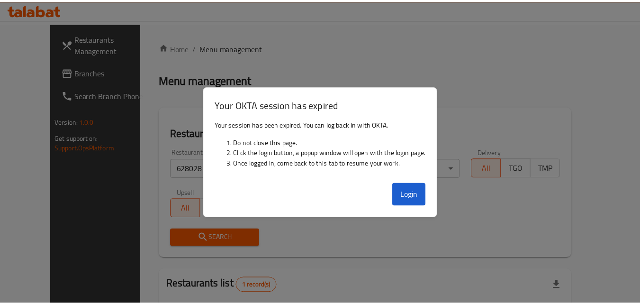
scroll to position [111, 0]
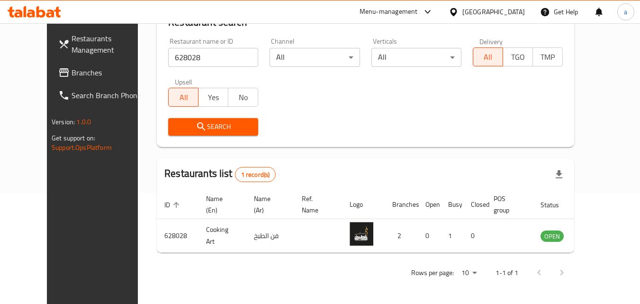
click at [510, 15] on div "Oman" at bounding box center [493, 12] width 63 height 10
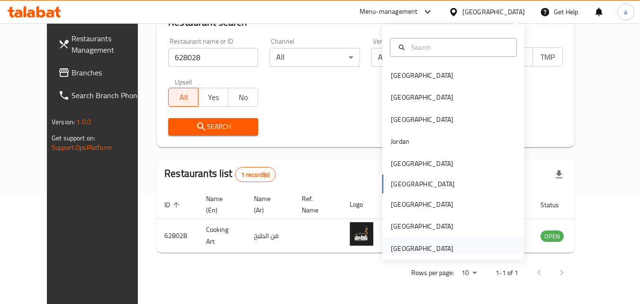
click at [425, 245] on div "[GEOGRAPHIC_DATA]" at bounding box center [422, 248] width 63 height 10
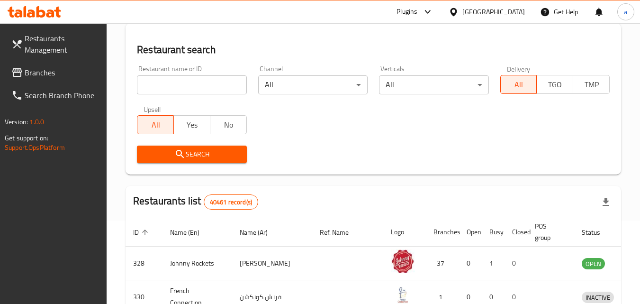
scroll to position [111, 0]
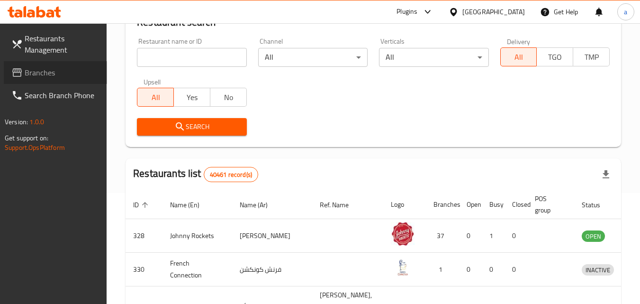
click at [51, 74] on span "Branches" at bounding box center [62, 72] width 75 height 11
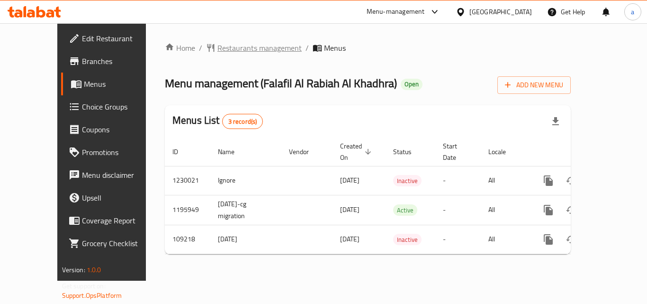
click at [236, 54] on span "Restaurants management" at bounding box center [259, 47] width 84 height 11
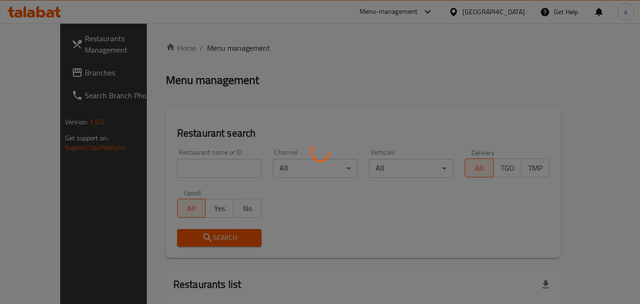
click at [169, 172] on div at bounding box center [320, 152] width 640 height 304
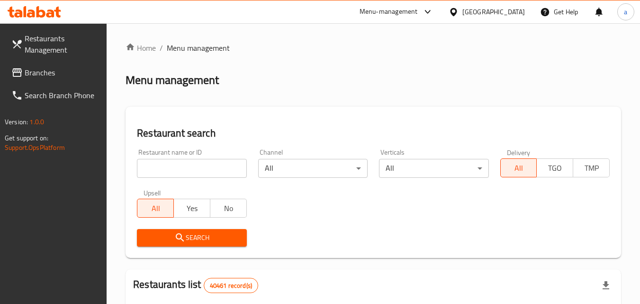
click at [175, 162] on input "search" at bounding box center [191, 168] width 109 height 19
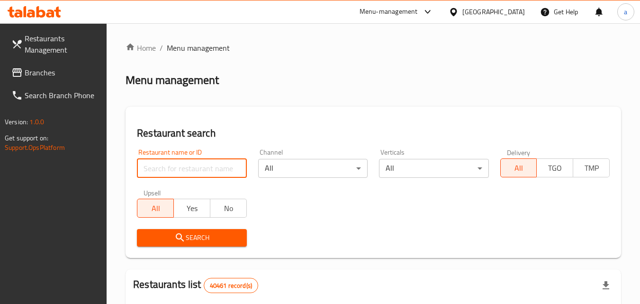
paste input "603921"
type input "603921"
click button "Search" at bounding box center [191, 238] width 109 height 18
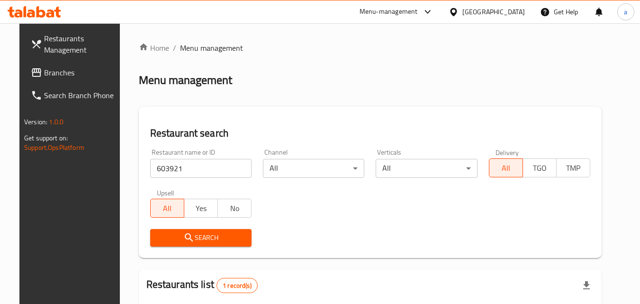
scroll to position [111, 0]
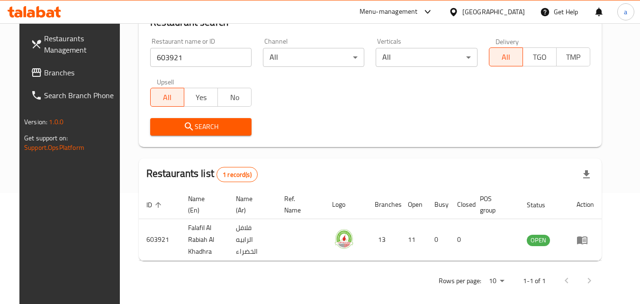
click at [82, 74] on span "Branches" at bounding box center [81, 72] width 75 height 11
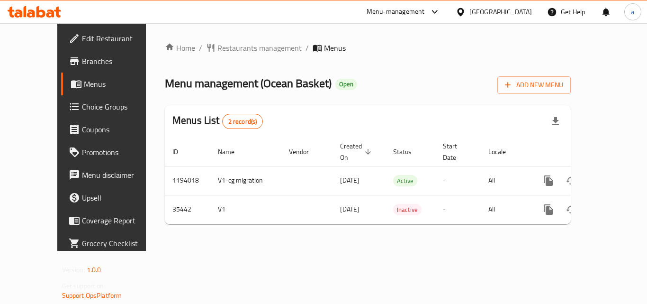
click at [226, 47] on div at bounding box center [323, 152] width 647 height 304
click at [226, 47] on span "Restaurants management" at bounding box center [259, 47] width 84 height 11
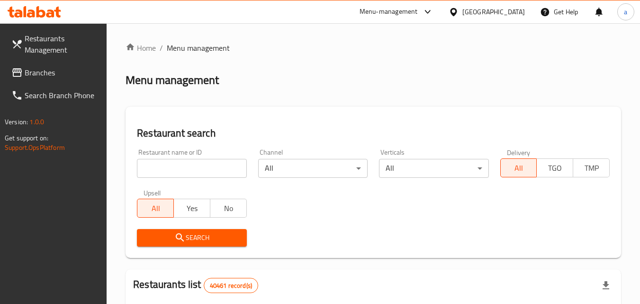
click at [176, 172] on div at bounding box center [320, 152] width 640 height 304
click at [176, 172] on input "search" at bounding box center [191, 168] width 109 height 19
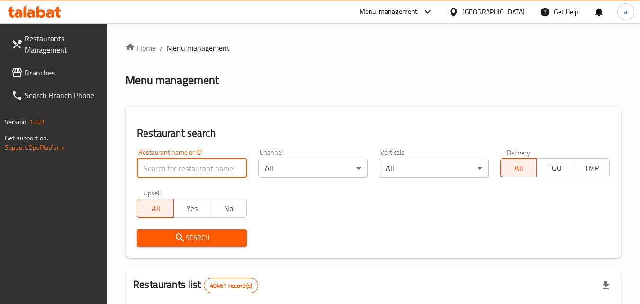
paste input "18278"
type input "18278"
click button "Search" at bounding box center [191, 238] width 109 height 18
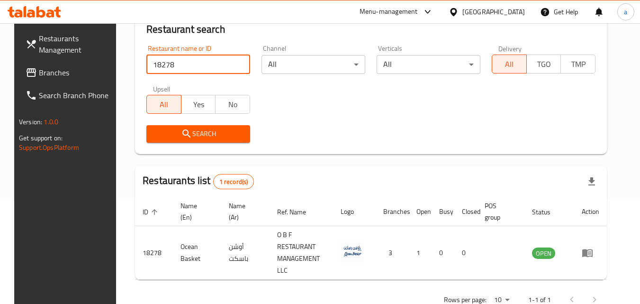
scroll to position [111, 0]
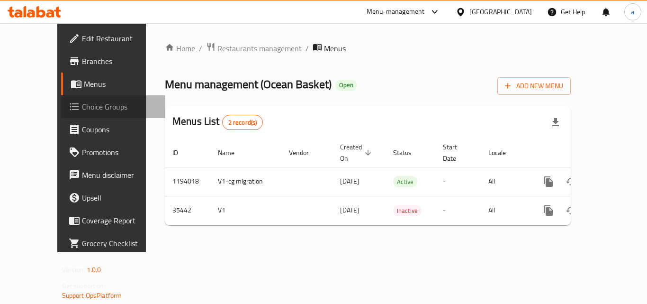
click at [61, 115] on link "Choice Groups" at bounding box center [113, 106] width 104 height 23
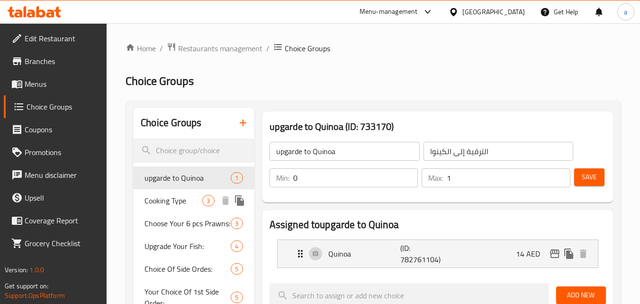
click at [173, 200] on span "Cooking Type" at bounding box center [173, 200] width 58 height 11
type input "Cooking Type"
type input "نوع الطبخ"
type input "1"
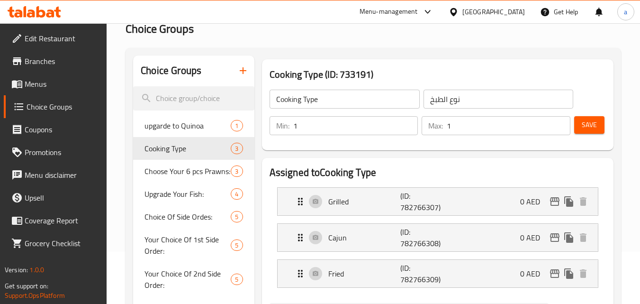
scroll to position [142, 0]
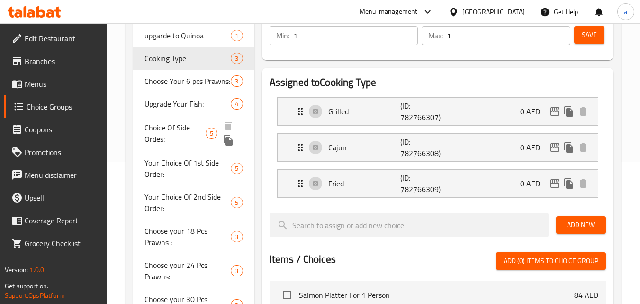
click at [180, 126] on span "Choice Of Side Ordes:" at bounding box center [174, 133] width 61 height 23
type input "Choice Of Side Ordes:"
type input "اختيار الطلبات الجانبية:"
type input "2"
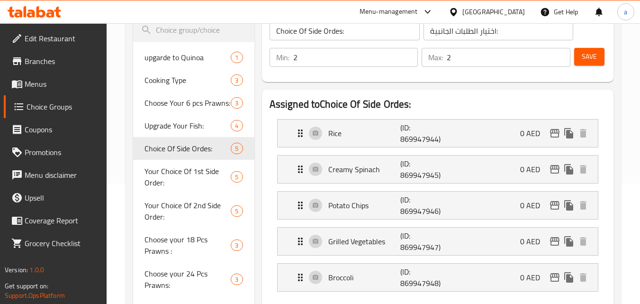
scroll to position [0, 0]
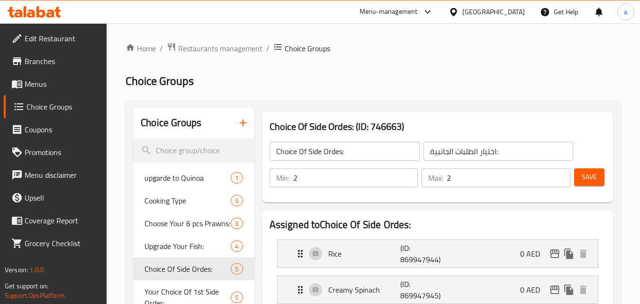
click at [202, 48] on span "Restaurants management" at bounding box center [220, 48] width 84 height 11
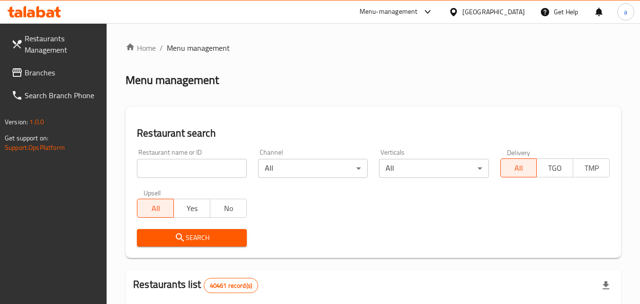
click at [55, 78] on link "Branches" at bounding box center [55, 72] width 103 height 23
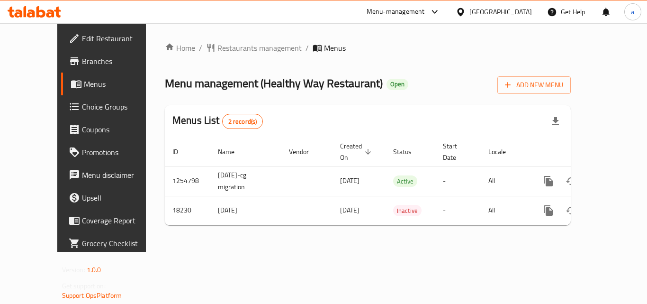
click at [379, 70] on div "Home / Restaurants management / Menus Menu management ( Healthy Way Restaurant …" at bounding box center [368, 137] width 406 height 190
click at [217, 47] on span "Restaurants management" at bounding box center [259, 47] width 84 height 11
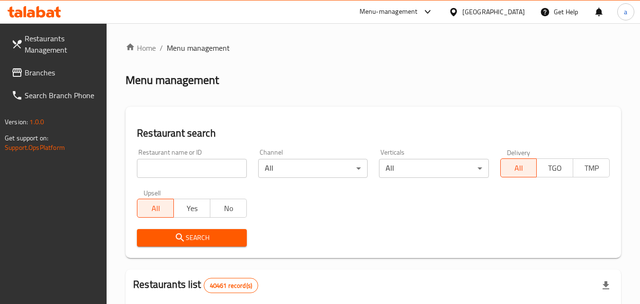
click at [185, 168] on input "search" at bounding box center [191, 168] width 109 height 19
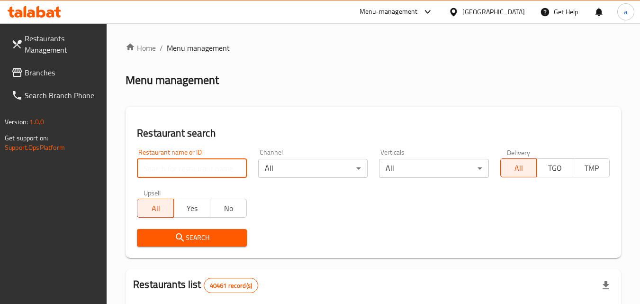
paste input "9958"
type input "9958"
click button "Search" at bounding box center [191, 238] width 109 height 18
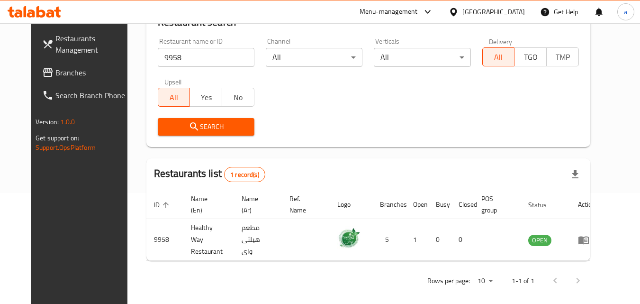
scroll to position [93, 0]
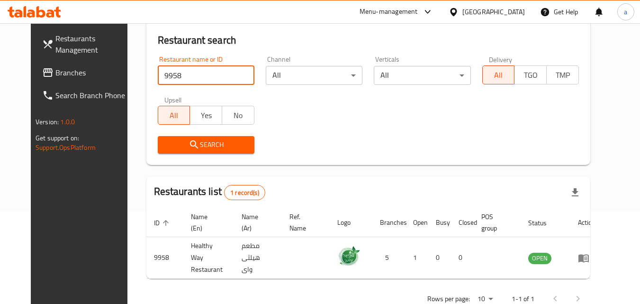
click at [55, 67] on span "Branches" at bounding box center [92, 72] width 75 height 11
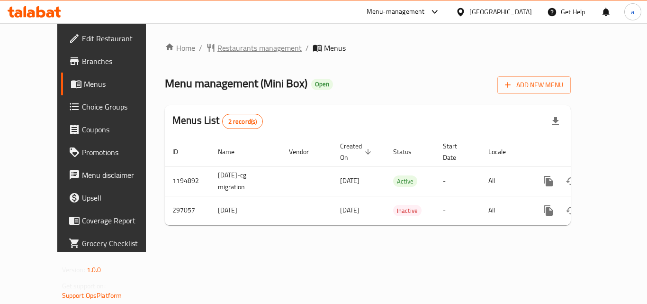
click at [217, 50] on span "Restaurants management" at bounding box center [259, 47] width 84 height 11
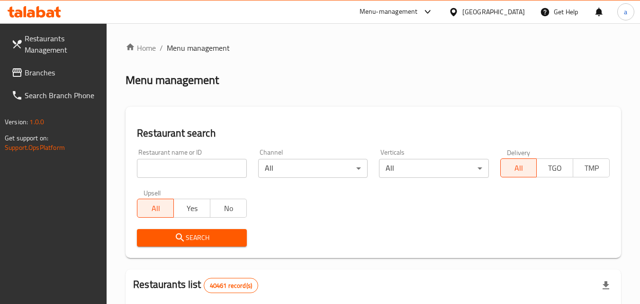
click at [176, 172] on div at bounding box center [320, 152] width 640 height 304
click at [176, 172] on input "search" at bounding box center [191, 168] width 109 height 19
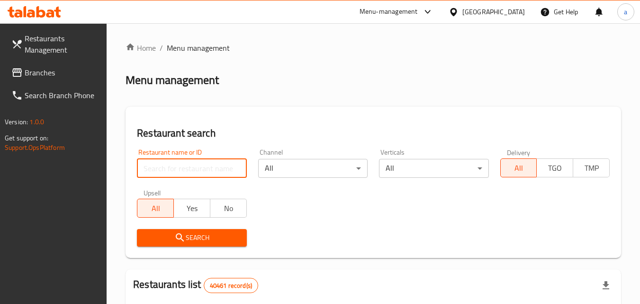
paste input "628498"
type input "628498"
click button "Search" at bounding box center [191, 238] width 109 height 18
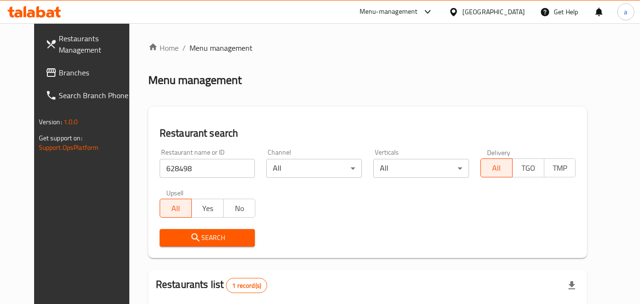
scroll to position [111, 0]
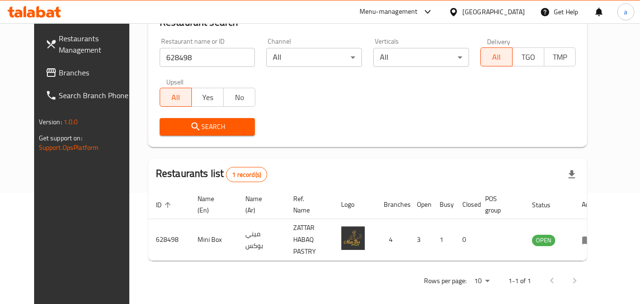
drag, startPoint x: 479, startPoint y: 14, endPoint x: 476, endPoint y: 18, distance: 5.5
click at [479, 14] on div "[GEOGRAPHIC_DATA]" at bounding box center [493, 12] width 63 height 10
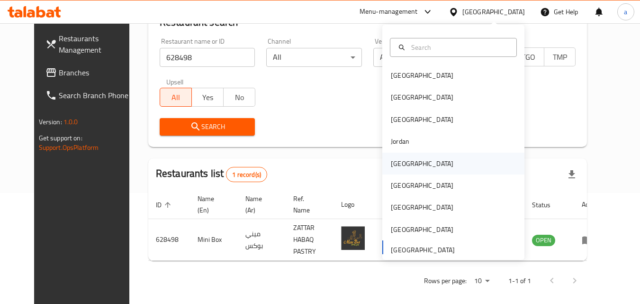
click at [405, 158] on div "[GEOGRAPHIC_DATA]" at bounding box center [422, 163] width 78 height 22
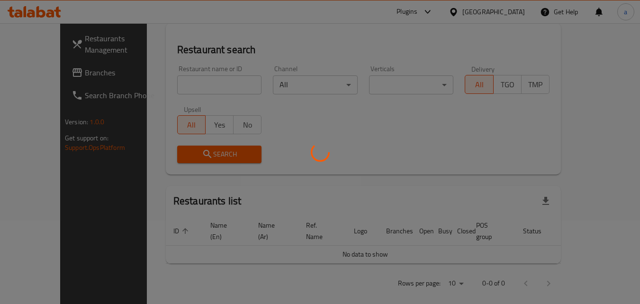
scroll to position [111, 0]
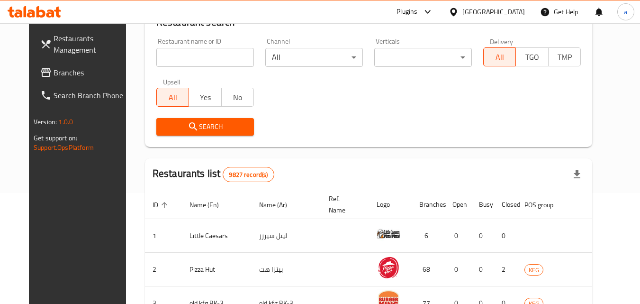
click at [54, 74] on span "Branches" at bounding box center [91, 72] width 75 height 11
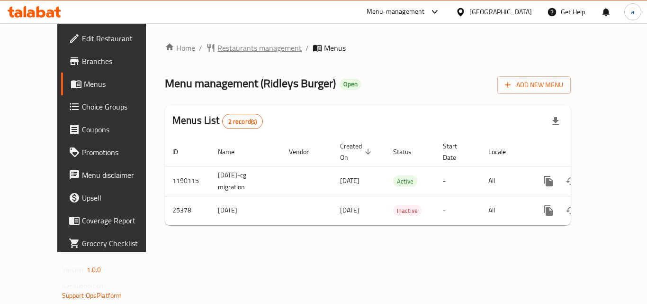
click at [217, 50] on span "Restaurants management" at bounding box center [259, 47] width 84 height 11
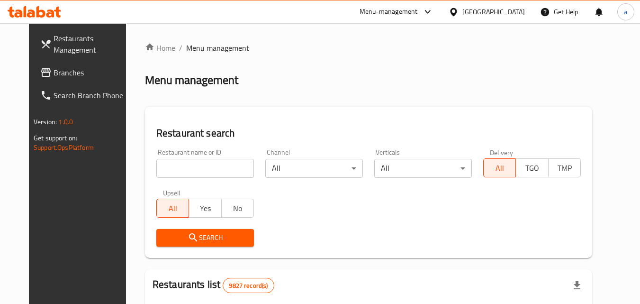
click at [177, 170] on input "search" at bounding box center [205, 168] width 98 height 19
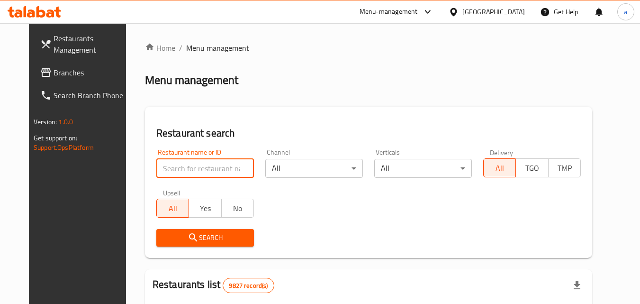
paste input "13241"
type input "13241"
click button "Search" at bounding box center [205, 238] width 98 height 18
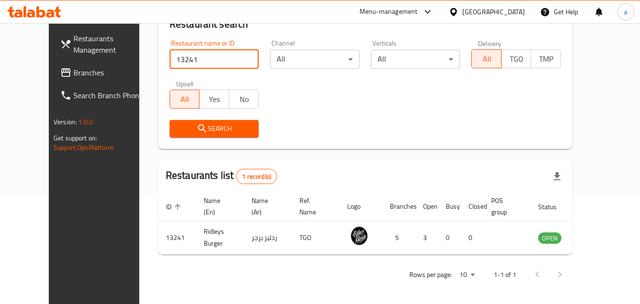
scroll to position [111, 0]
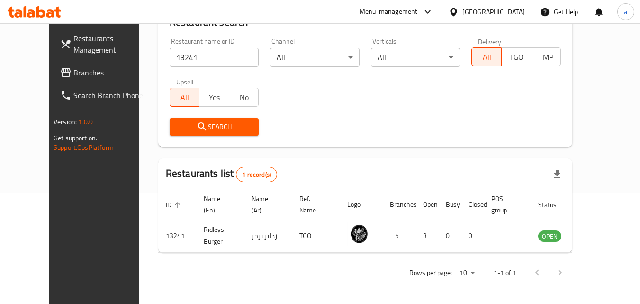
click at [462, 7] on div at bounding box center [455, 12] width 14 height 10
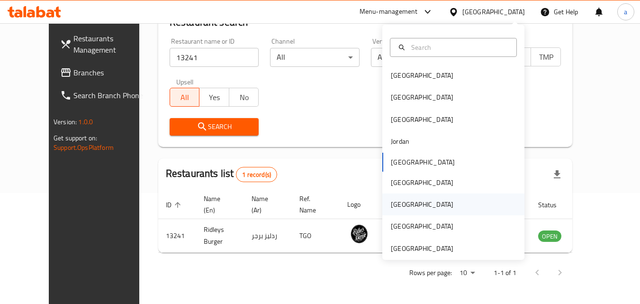
click at [398, 202] on div "[GEOGRAPHIC_DATA]" at bounding box center [422, 204] width 63 height 10
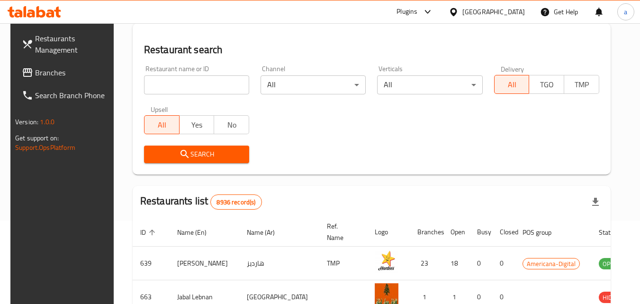
scroll to position [111, 0]
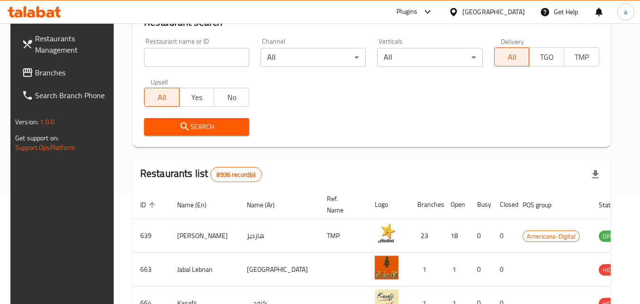
click at [51, 73] on div "Restaurants Management Branches Search Branch Phone Version: 1.0.0 Get support …" at bounding box center [319, 228] width 619 height 632
click at [50, 72] on span "Branches" at bounding box center [72, 72] width 75 height 11
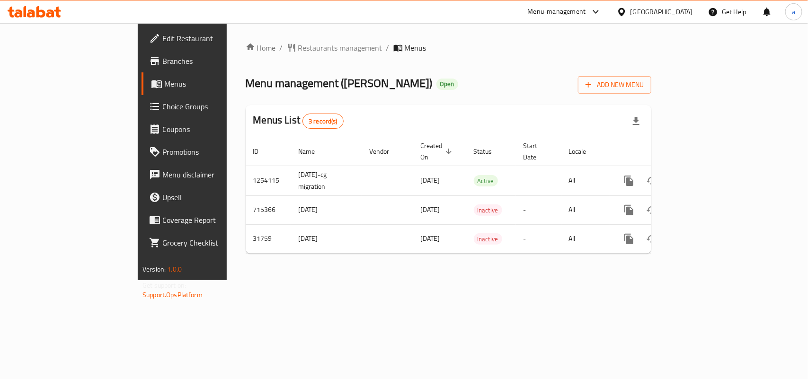
click at [251, 38] on div "Home / Restaurants management / Menus Menu management ( Hareem Al Sultan Kitche…" at bounding box center [449, 151] width 444 height 257
click at [298, 44] on span "Restaurants management" at bounding box center [340, 47] width 84 height 11
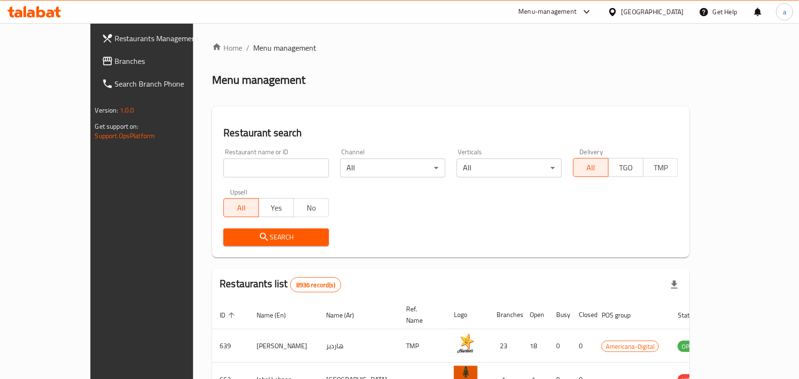
click at [224, 164] on input "search" at bounding box center [276, 168] width 105 height 19
paste input "4380"
type input "4380"
click button "Search" at bounding box center [276, 238] width 105 height 18
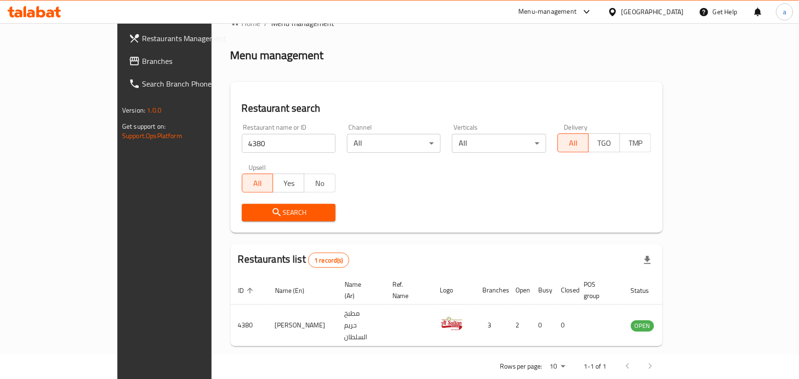
scroll to position [2, 0]
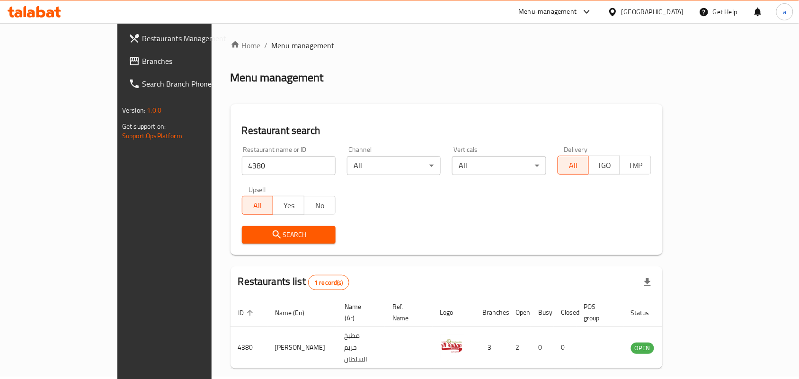
click at [242, 159] on input "4380" at bounding box center [289, 165] width 94 height 19
click at [142, 62] on span "Branches" at bounding box center [192, 60] width 101 height 11
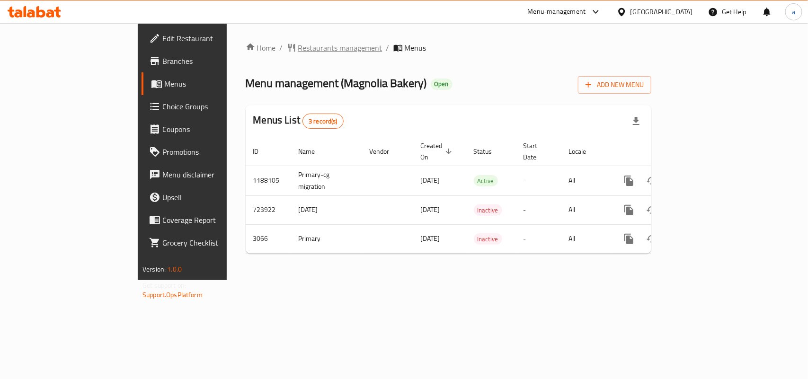
click at [298, 45] on span "Restaurants management" at bounding box center [340, 47] width 84 height 11
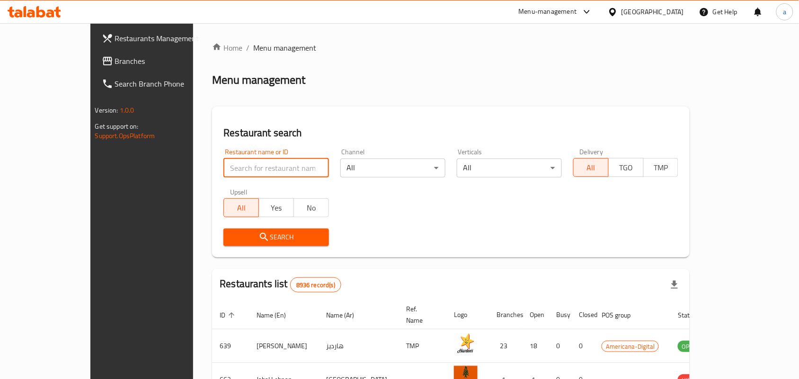
click at [230, 164] on input "search" at bounding box center [276, 168] width 105 height 19
click at [224, 169] on input "search" at bounding box center [276, 168] width 105 height 19
paste input "2031"
type input "2031"
click button "Search" at bounding box center [276, 238] width 105 height 18
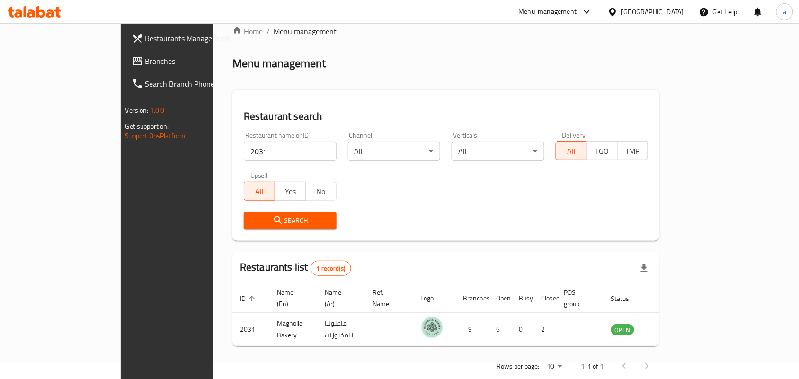
scroll to position [25, 0]
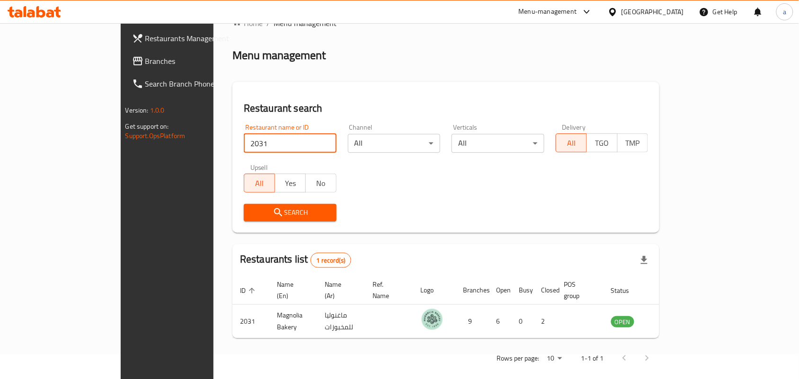
click at [671, 10] on div "[GEOGRAPHIC_DATA]" at bounding box center [653, 12] width 63 height 10
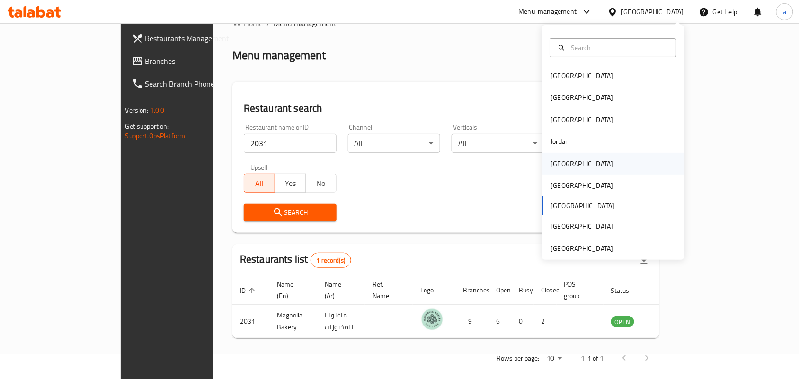
click at [561, 160] on div "[GEOGRAPHIC_DATA]" at bounding box center [582, 164] width 63 height 10
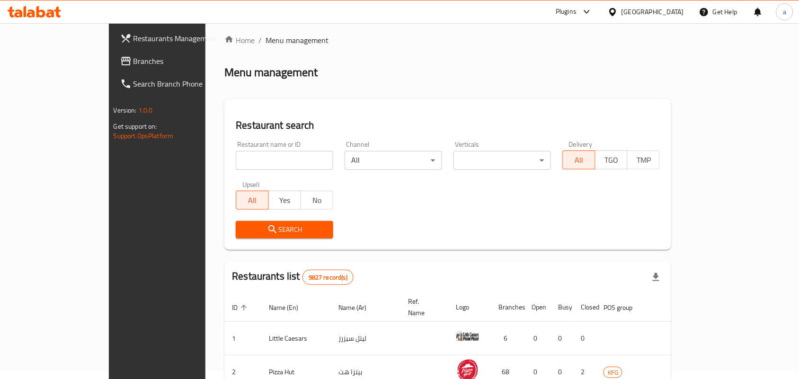
scroll to position [25, 0]
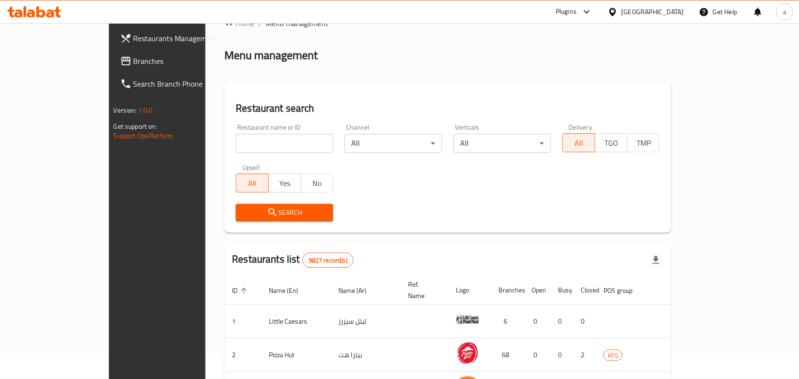
click at [113, 71] on link "Branches" at bounding box center [178, 61] width 130 height 23
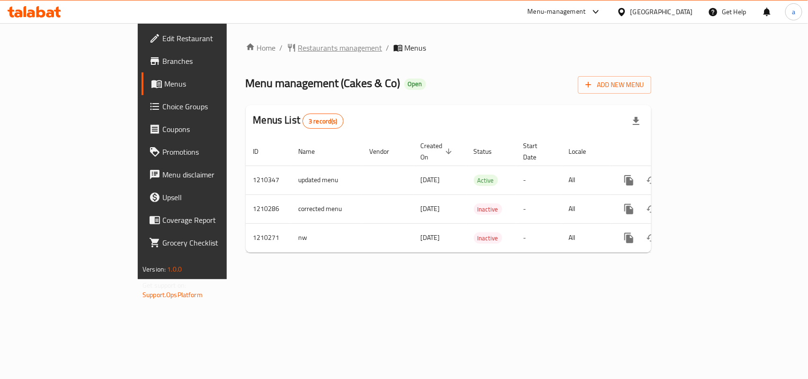
click at [298, 45] on span "Restaurants management" at bounding box center [340, 47] width 84 height 11
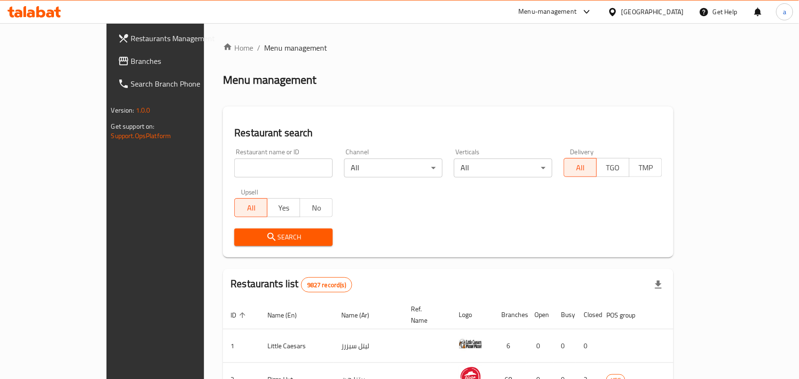
click at [206, 169] on div at bounding box center [399, 189] width 799 height 379
click at [234, 169] on input "search" at bounding box center [283, 168] width 99 height 19
paste input "671091"
type input "671091"
click button "Search" at bounding box center [283, 238] width 99 height 18
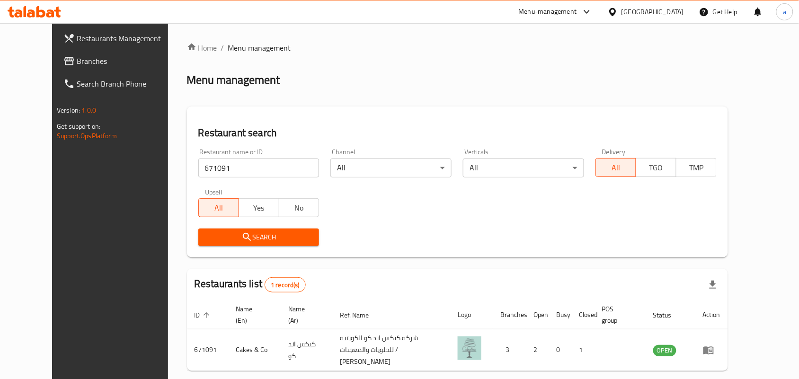
scroll to position [36, 0]
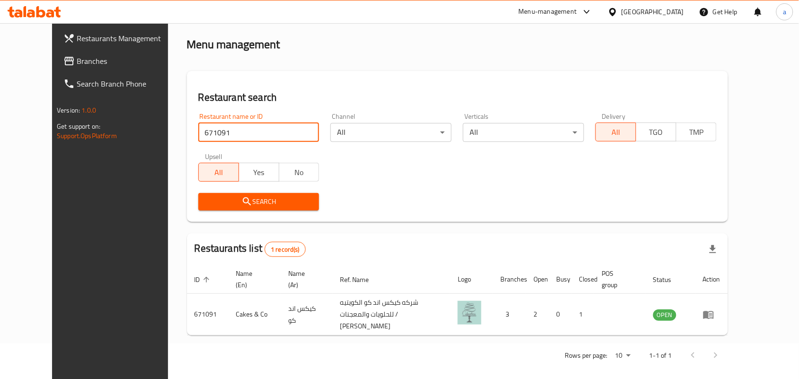
click at [685, 14] on div "[GEOGRAPHIC_DATA]" at bounding box center [646, 11] width 91 height 23
click at [618, 12] on icon at bounding box center [613, 12] width 10 height 10
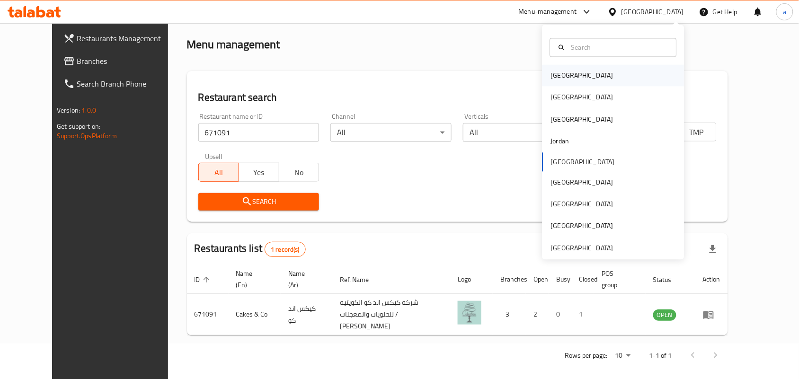
click at [574, 81] on div "[GEOGRAPHIC_DATA]" at bounding box center [614, 76] width 142 height 22
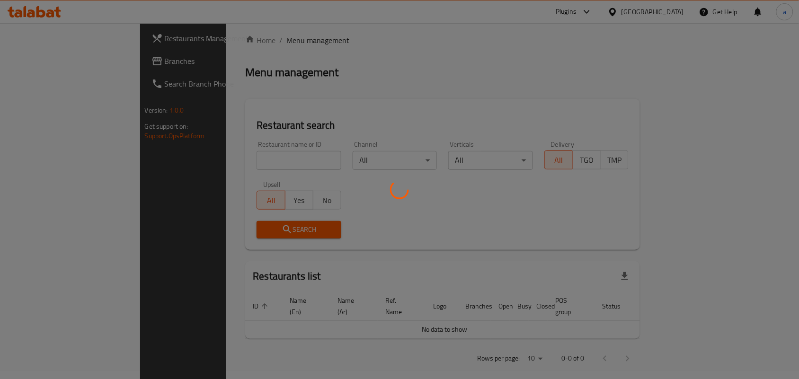
scroll to position [36, 0]
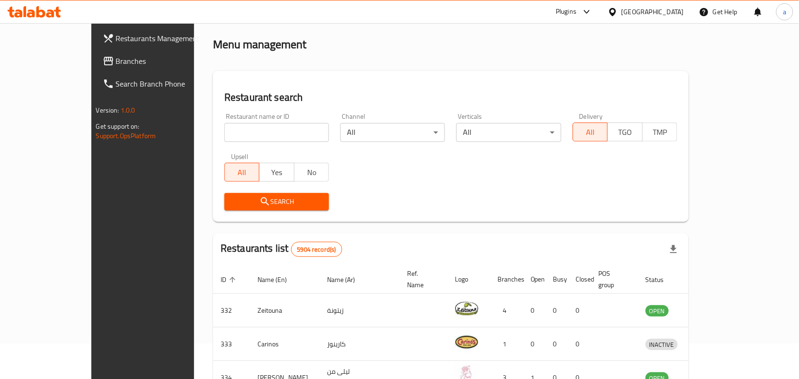
click at [116, 57] on span "Branches" at bounding box center [166, 60] width 101 height 11
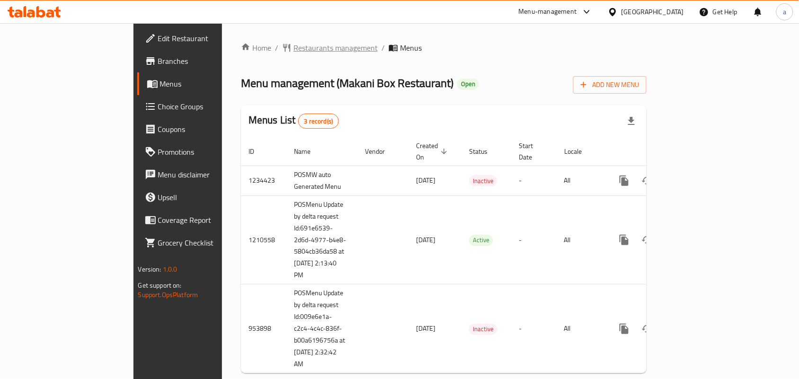
click at [294, 51] on span "Restaurants management" at bounding box center [336, 47] width 84 height 11
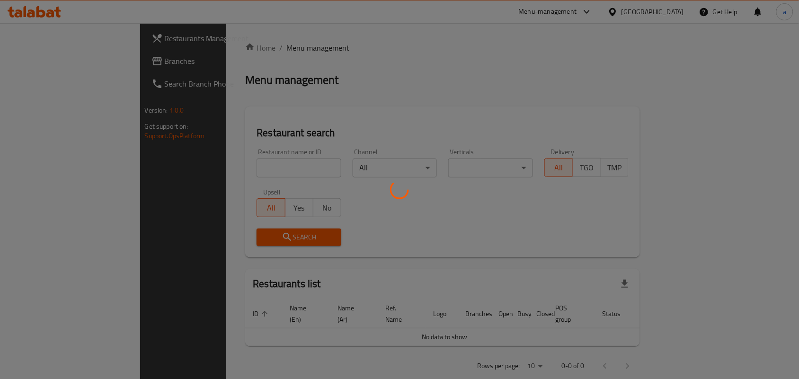
click at [202, 174] on div at bounding box center [399, 189] width 799 height 379
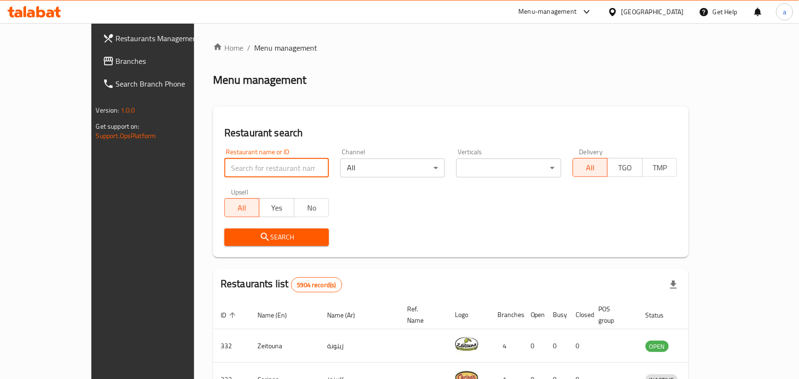
click at [224, 169] on input "search" at bounding box center [276, 168] width 105 height 19
paste input "627203"
type input "627203"
click button "Search" at bounding box center [276, 238] width 105 height 18
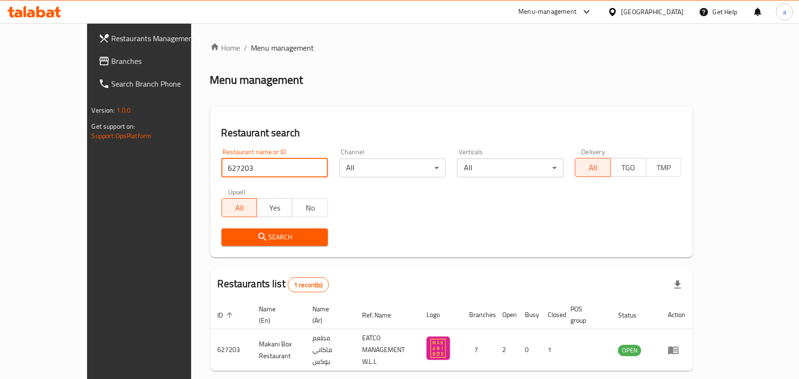
click at [662, 11] on div "[GEOGRAPHIC_DATA]" at bounding box center [653, 12] width 63 height 10
click at [422, 76] on div "Menu management" at bounding box center [452, 79] width 484 height 15
click at [679, 12] on div "[GEOGRAPHIC_DATA]" at bounding box center [653, 12] width 63 height 10
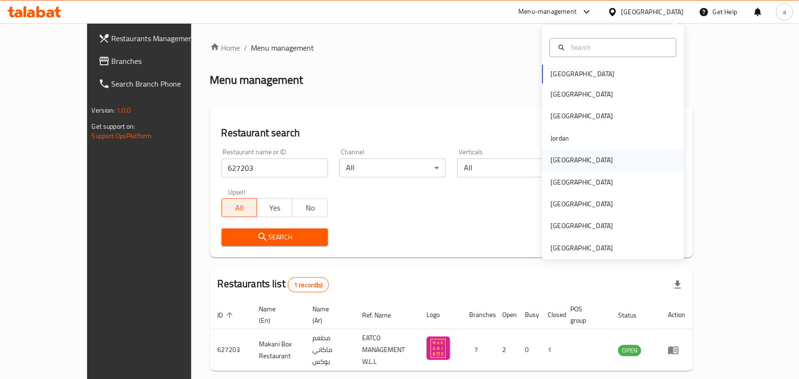
click at [559, 164] on div "[GEOGRAPHIC_DATA]" at bounding box center [582, 160] width 63 height 10
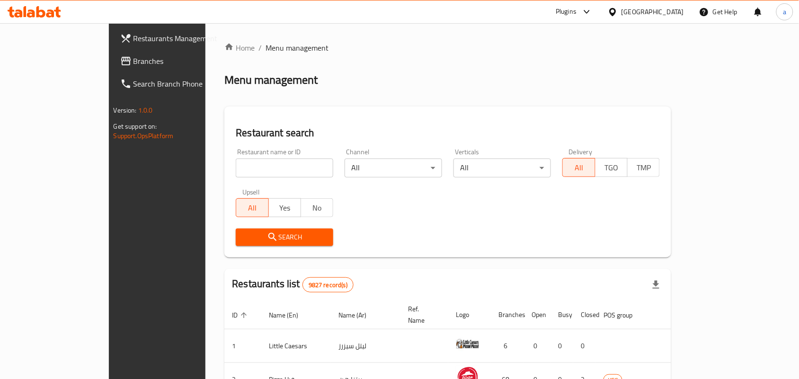
click at [113, 70] on link "Branches" at bounding box center [178, 61] width 130 height 23
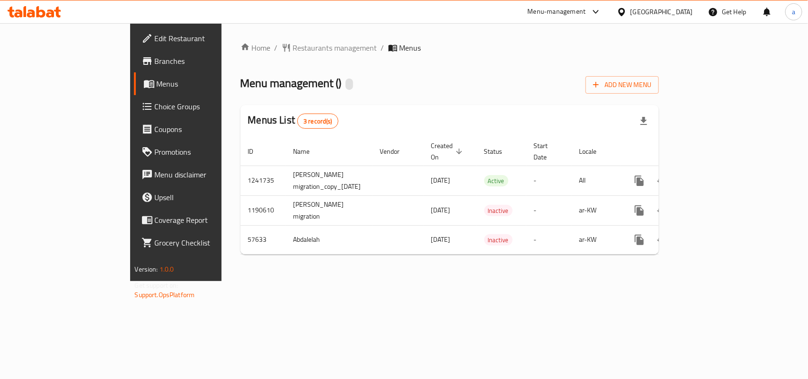
click at [256, 54] on div "Home / Restaurants management / Menus Menu management ( ) Add New Menu Menus Li…" at bounding box center [450, 152] width 419 height 220
click at [293, 50] on span "Restaurants management" at bounding box center [335, 47] width 84 height 11
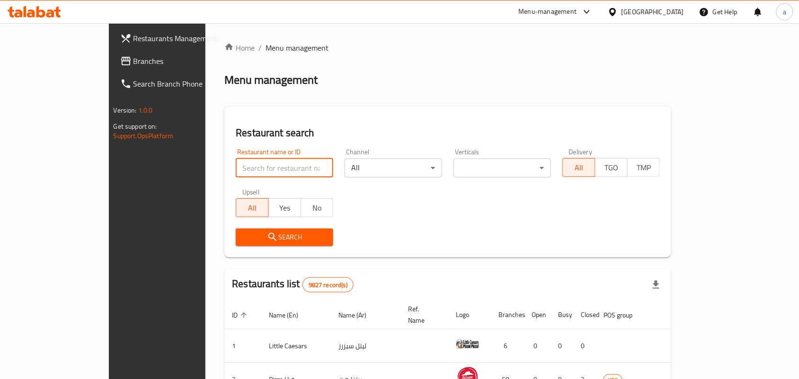
click at [236, 171] on input "search" at bounding box center [285, 168] width 98 height 19
paste input "28117"
type input "28117"
click button "Search" at bounding box center [285, 238] width 98 height 18
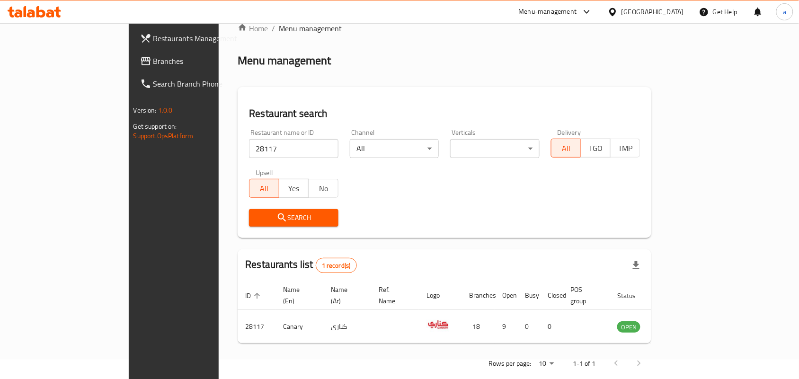
scroll to position [25, 0]
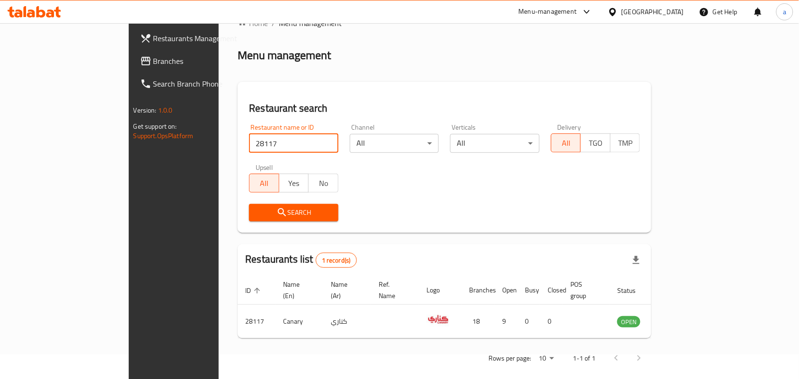
click at [664, 10] on div "[GEOGRAPHIC_DATA]" at bounding box center [653, 12] width 63 height 10
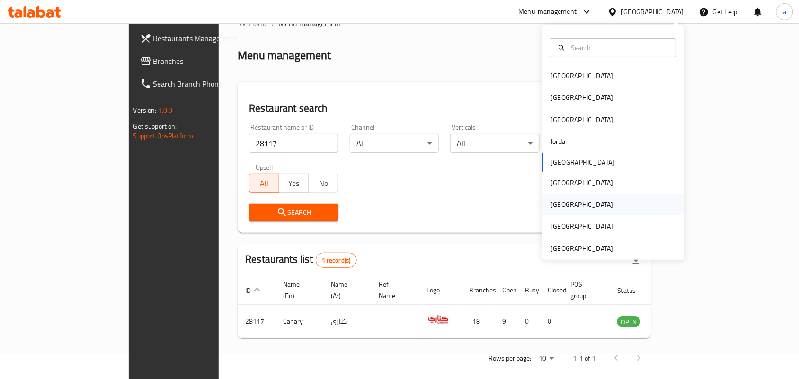
click at [557, 199] on div "[GEOGRAPHIC_DATA]" at bounding box center [582, 204] width 63 height 10
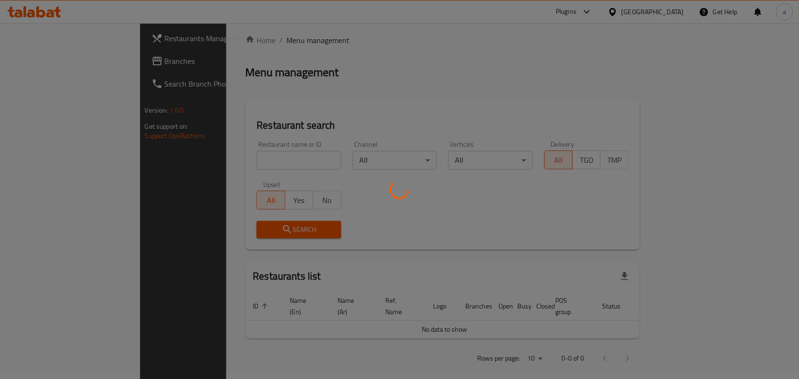
scroll to position [25, 0]
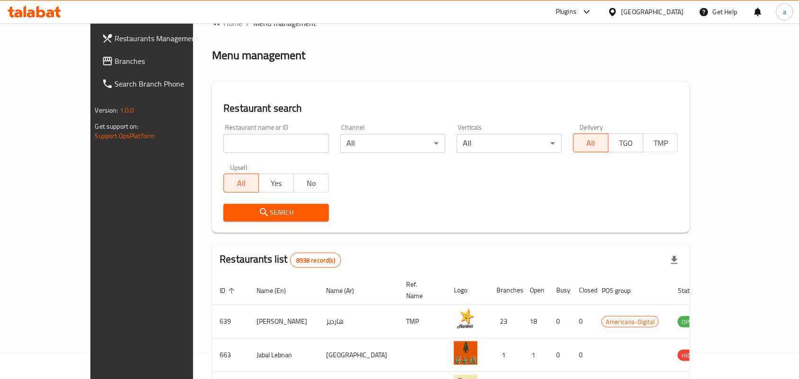
click at [115, 64] on span "Branches" at bounding box center [165, 60] width 101 height 11
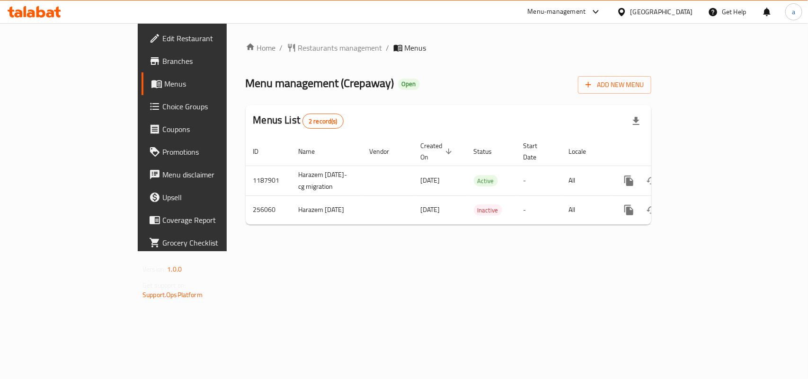
click at [227, 39] on div "Home / Restaurants management / Menus Menu management ( Crepaway ) Open Add New…" at bounding box center [449, 137] width 444 height 228
click at [298, 49] on span "Restaurants management" at bounding box center [340, 47] width 84 height 11
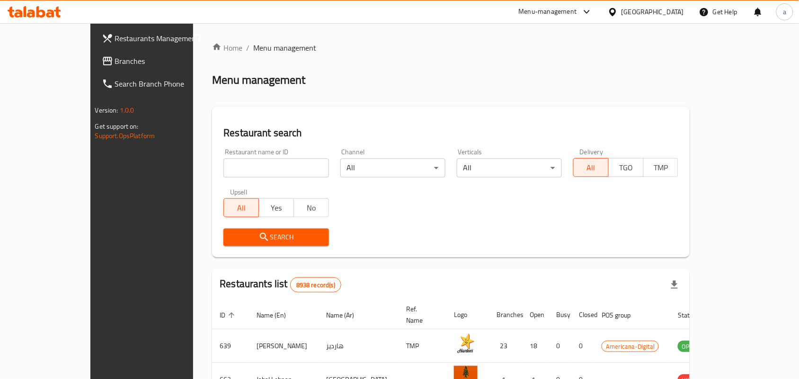
click at [224, 171] on input "search" at bounding box center [276, 168] width 105 height 19
paste input "627407"
type input "627407"
click button "Search" at bounding box center [276, 238] width 105 height 18
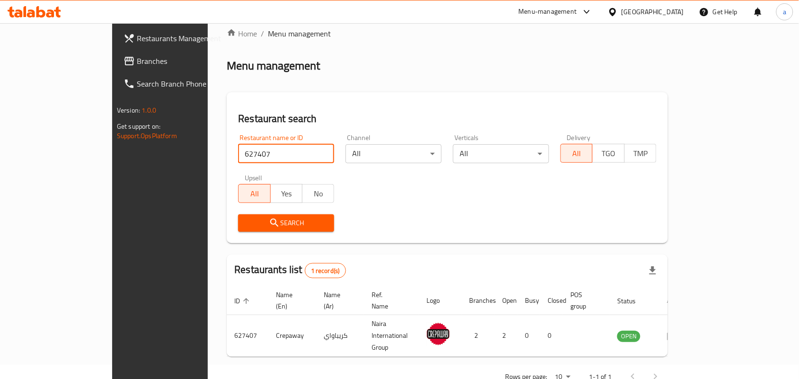
scroll to position [25, 0]
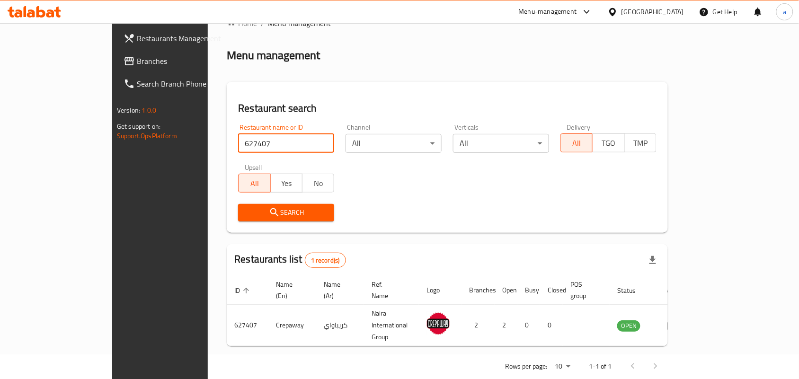
click at [673, 13] on div "[GEOGRAPHIC_DATA]" at bounding box center [653, 12] width 63 height 10
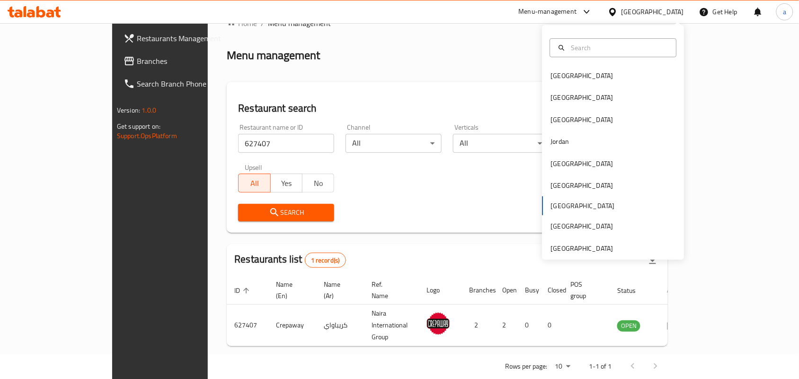
click at [137, 65] on span "Branches" at bounding box center [187, 60] width 101 height 11
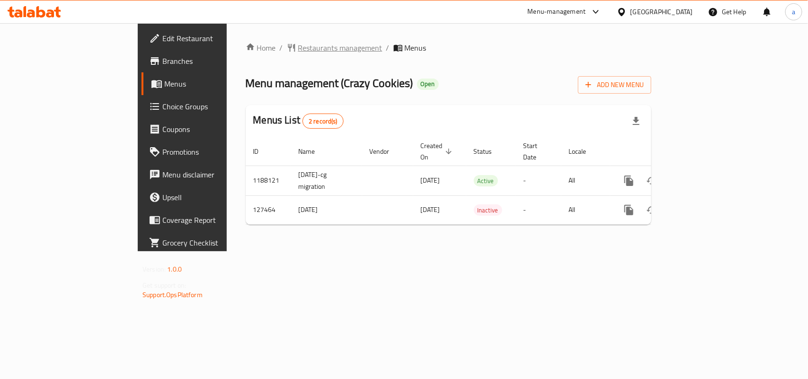
click at [298, 46] on span "Restaurants management" at bounding box center [340, 47] width 84 height 11
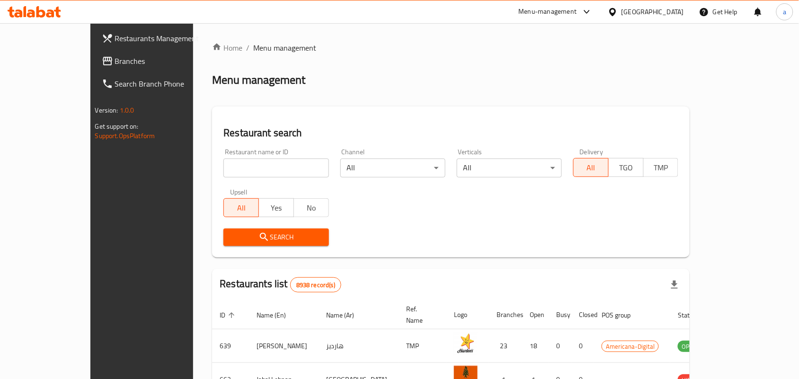
click at [224, 166] on input "search" at bounding box center [276, 168] width 105 height 19
paste input "609413"
type input "609413"
click button "Search" at bounding box center [276, 238] width 105 height 18
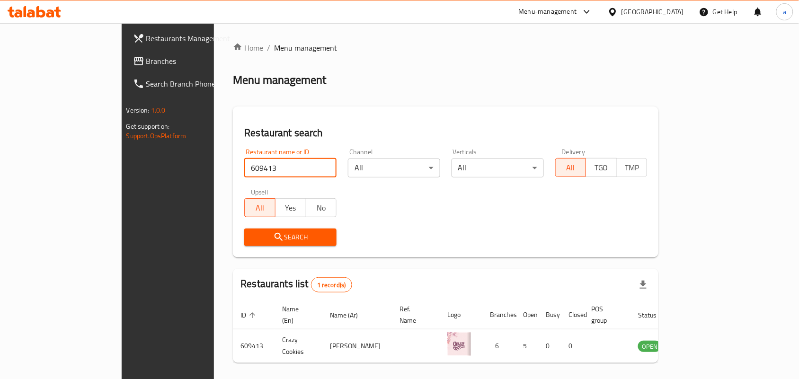
click at [431, 261] on div "Home / Menu management Menu management Restaurant search Restaurant name or ID …" at bounding box center [446, 218] width 426 height 353
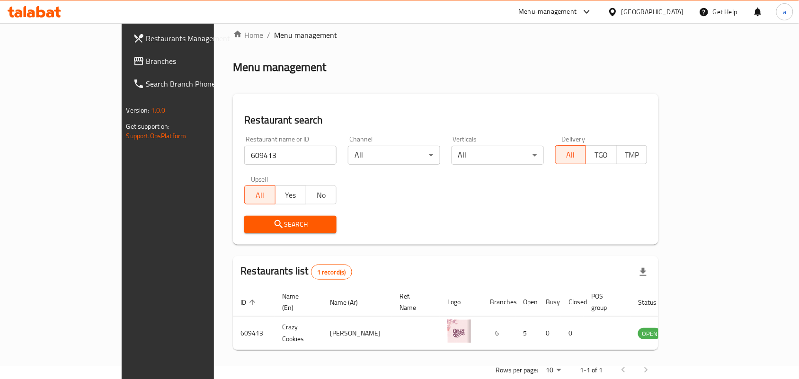
scroll to position [25, 0]
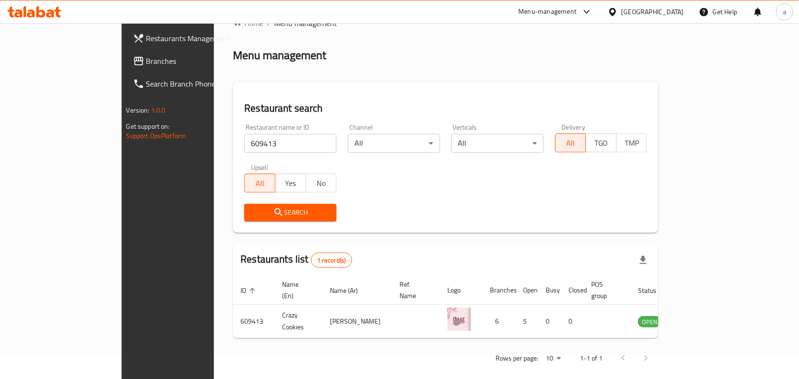
click at [677, 13] on div "[GEOGRAPHIC_DATA]" at bounding box center [653, 12] width 63 height 10
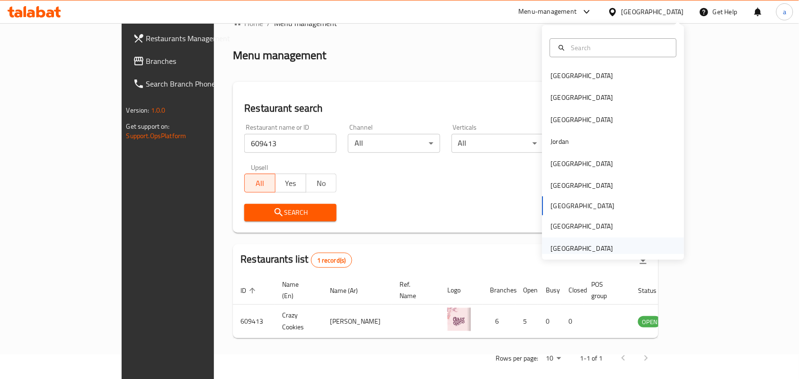
click at [573, 252] on div "[GEOGRAPHIC_DATA]" at bounding box center [582, 248] width 63 height 10
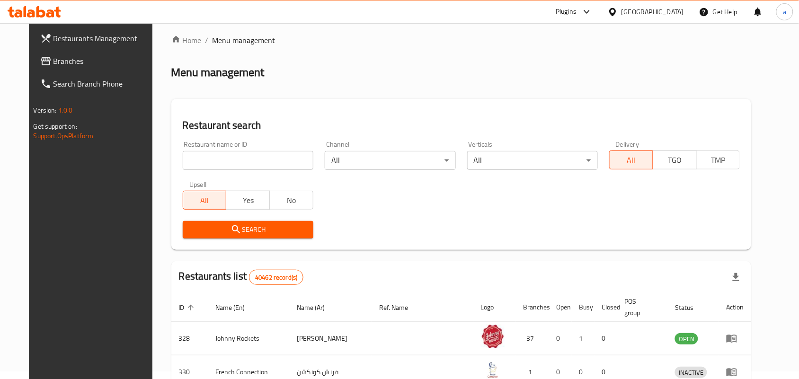
scroll to position [25, 0]
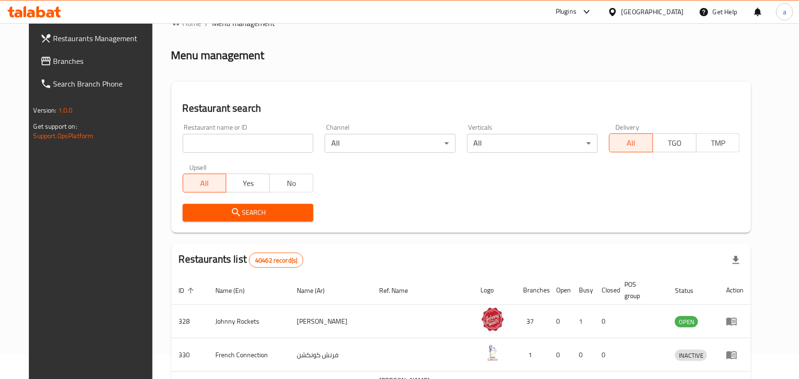
drag, startPoint x: 51, startPoint y: 64, endPoint x: 32, endPoint y: 65, distance: 18.5
click at [54, 64] on span "Branches" at bounding box center [104, 60] width 101 height 11
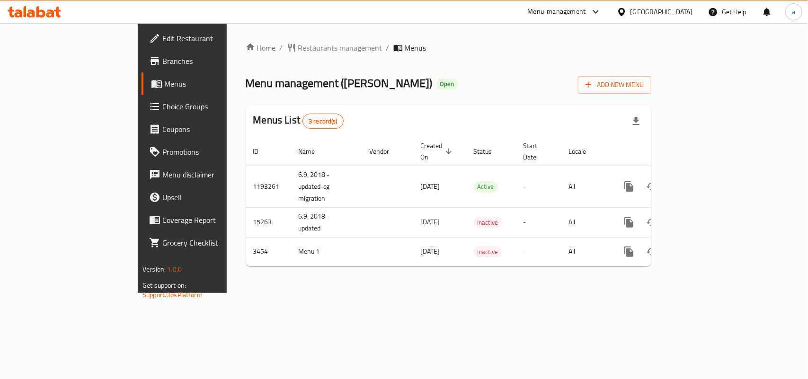
click at [298, 48] on span "Restaurants management" at bounding box center [340, 47] width 84 height 11
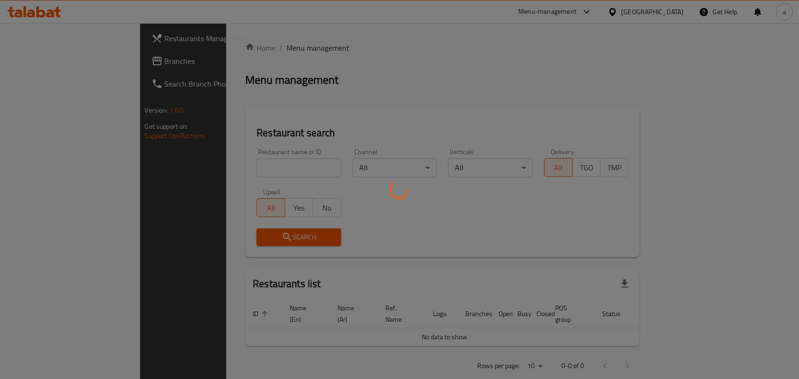
click at [216, 166] on div at bounding box center [399, 189] width 799 height 379
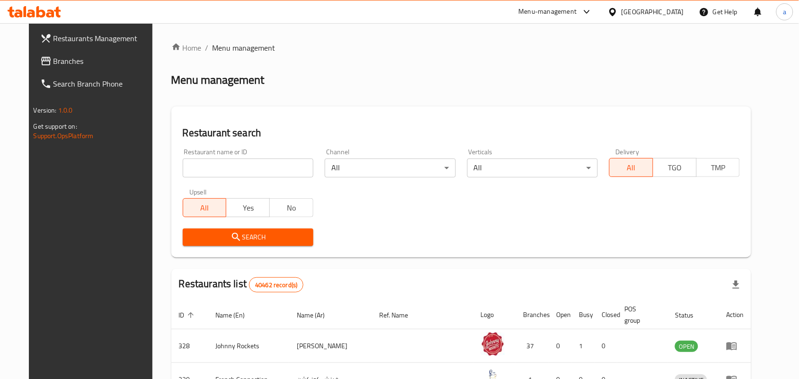
click at [216, 166] on input "search" at bounding box center [248, 168] width 131 height 19
paste input "2274"
type input "2274"
click button "Search" at bounding box center [248, 238] width 131 height 18
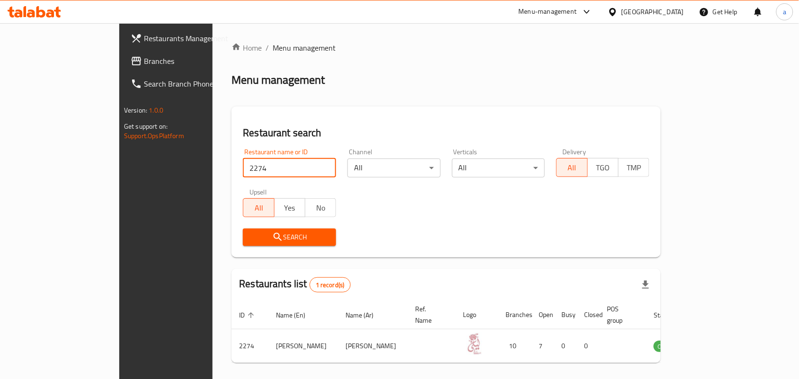
scroll to position [25, 0]
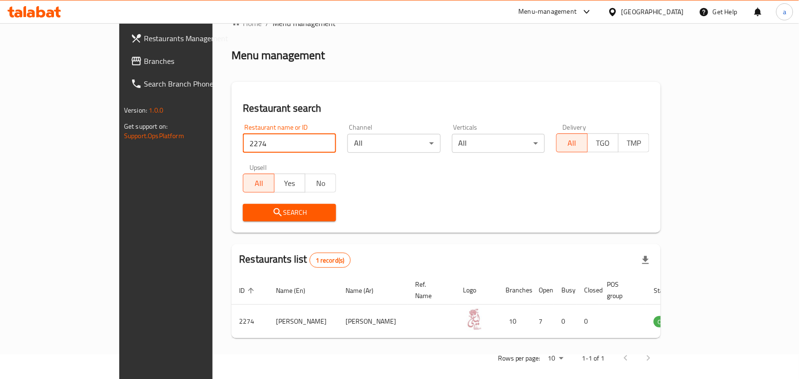
click at [656, 14] on div "[GEOGRAPHIC_DATA]" at bounding box center [653, 12] width 63 height 10
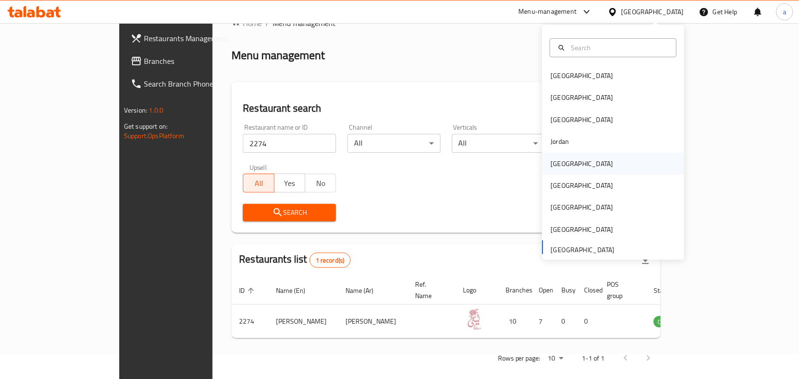
click at [555, 160] on div "Kuwait" at bounding box center [582, 164] width 63 height 10
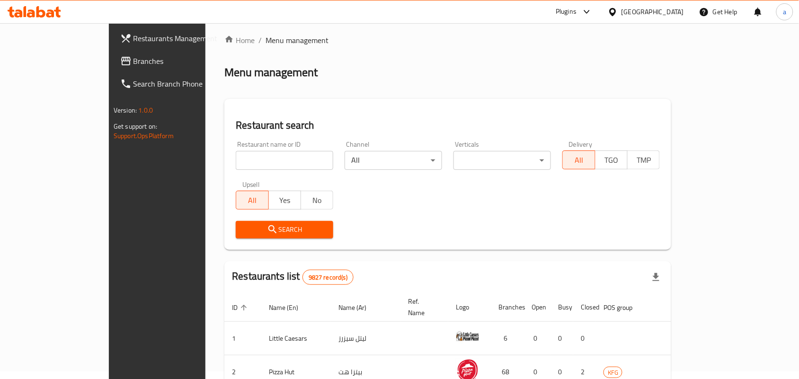
scroll to position [25, 0]
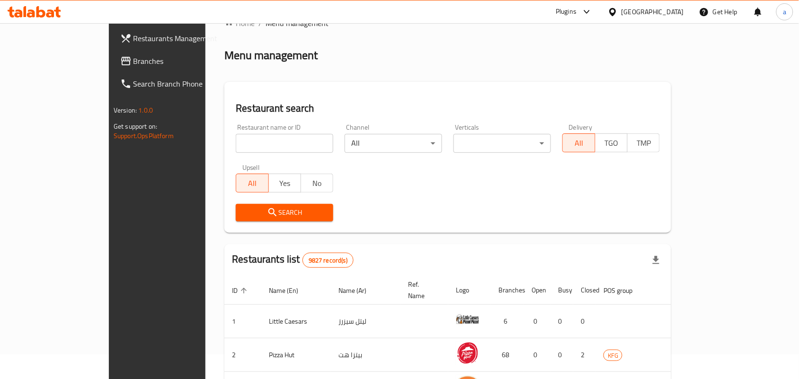
click at [134, 65] on span "Branches" at bounding box center [184, 60] width 101 height 11
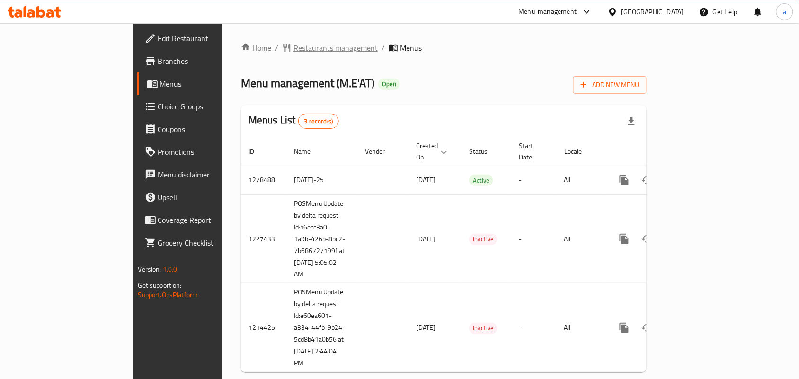
click at [294, 48] on span "Restaurants management" at bounding box center [336, 47] width 84 height 11
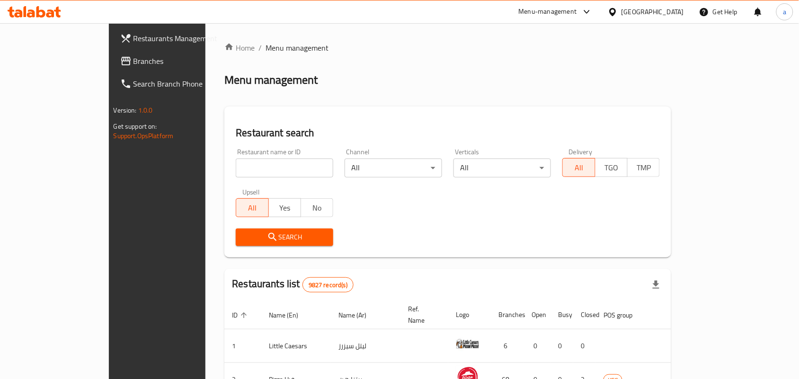
click at [214, 164] on div at bounding box center [399, 189] width 799 height 379
click at [236, 167] on input "search" at bounding box center [285, 168] width 98 height 19
paste input "8877"
type input "8877"
click button "Search" at bounding box center [285, 238] width 98 height 18
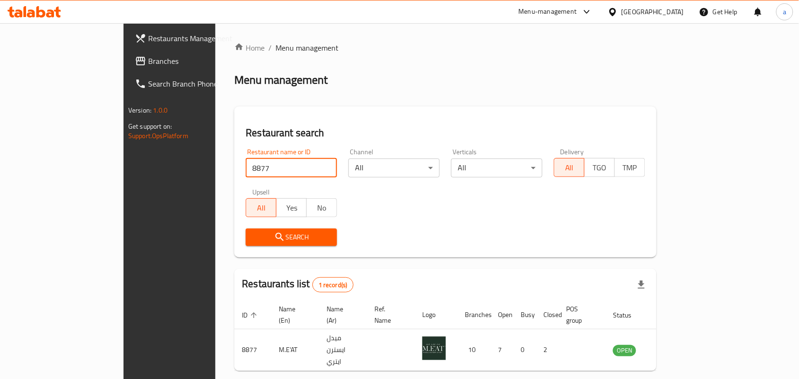
scroll to position [25, 0]
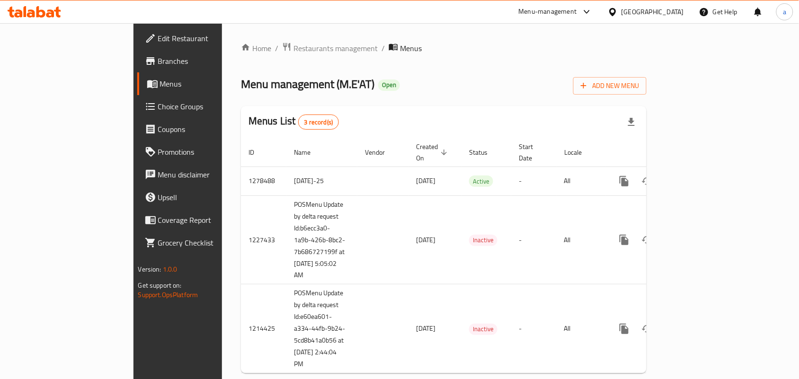
click at [158, 108] on span "Choice Groups" at bounding box center [208, 106] width 101 height 11
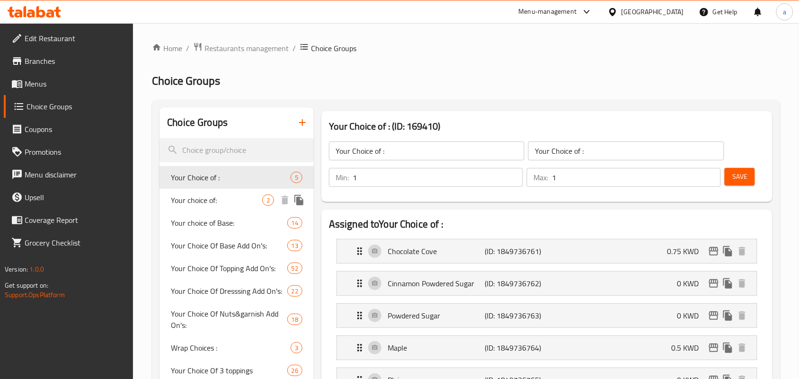
click at [218, 204] on span "Your choice of:" at bounding box center [216, 200] width 91 height 11
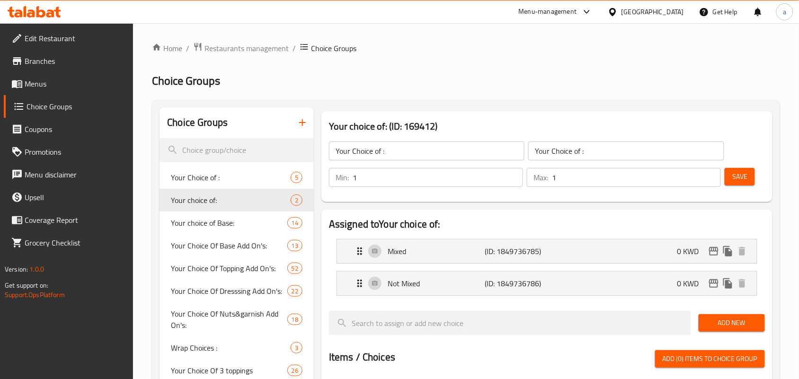
type input "Your choice of:"
click at [43, 83] on span "Menus" at bounding box center [75, 83] width 101 height 11
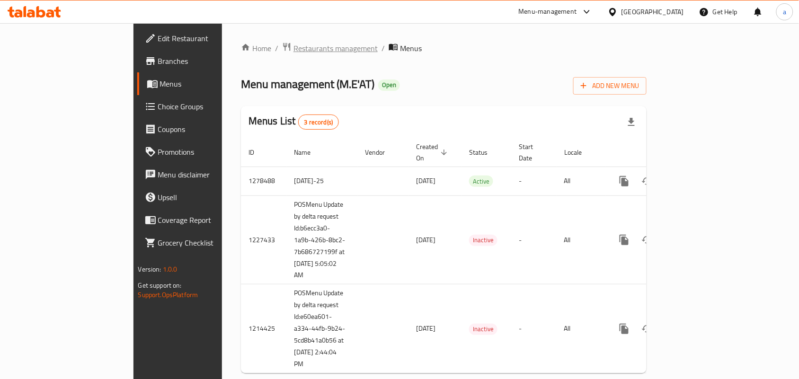
click at [294, 43] on span "Restaurants management" at bounding box center [336, 48] width 84 height 11
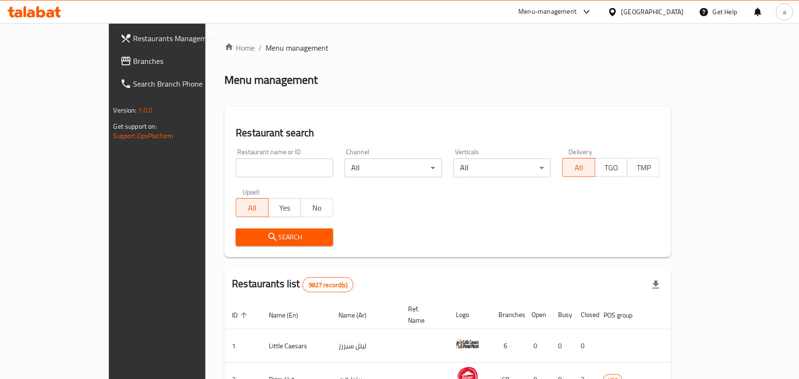
click at [220, 171] on div at bounding box center [399, 189] width 799 height 379
click at [236, 171] on input "search" at bounding box center [285, 168] width 98 height 19
paste input "8877"
type input "8877"
click button "Search" at bounding box center [285, 238] width 98 height 18
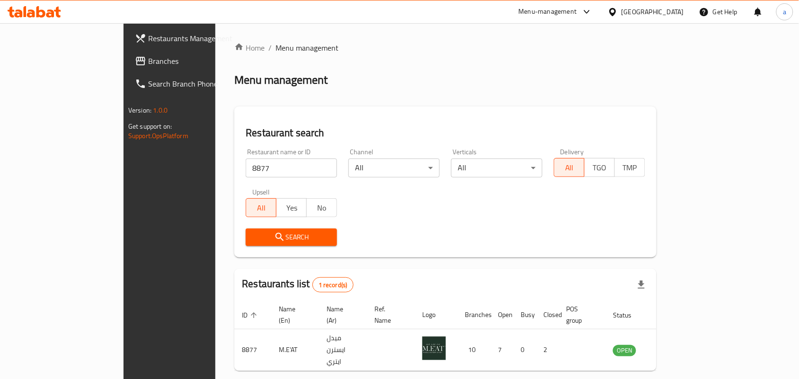
click at [666, 15] on div "Kuwait" at bounding box center [653, 12] width 63 height 10
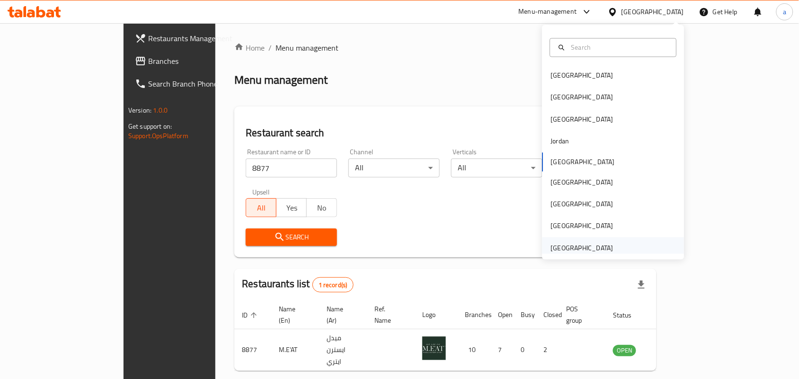
click at [559, 241] on div "United Arab Emirates" at bounding box center [583, 248] width 78 height 22
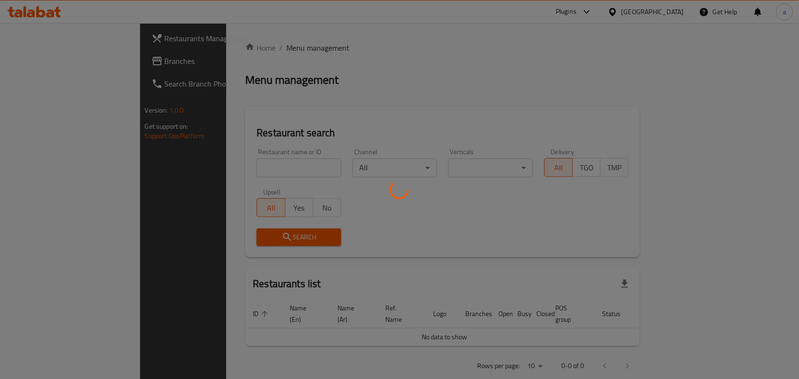
click at [74, 56] on div at bounding box center [399, 189] width 799 height 379
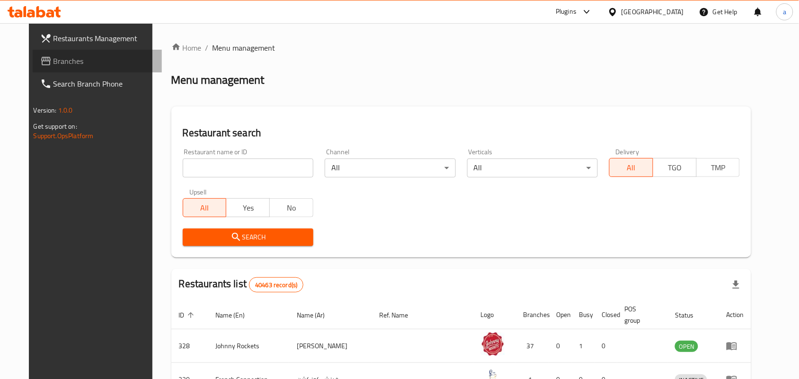
drag, startPoint x: 67, startPoint y: 63, endPoint x: 40, endPoint y: 70, distance: 27.3
click at [67, 63] on span "Branches" at bounding box center [104, 60] width 101 height 11
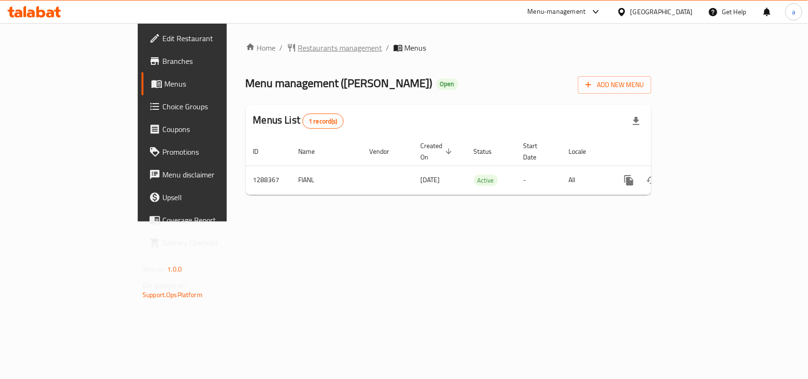
click at [298, 45] on span "Restaurants management" at bounding box center [340, 47] width 84 height 11
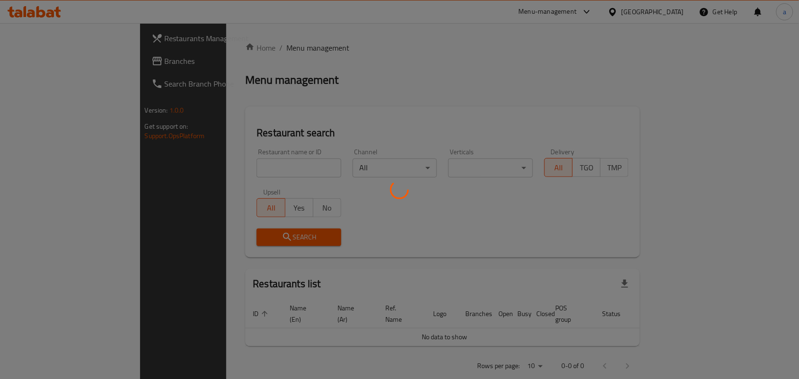
click at [211, 162] on div at bounding box center [399, 189] width 799 height 379
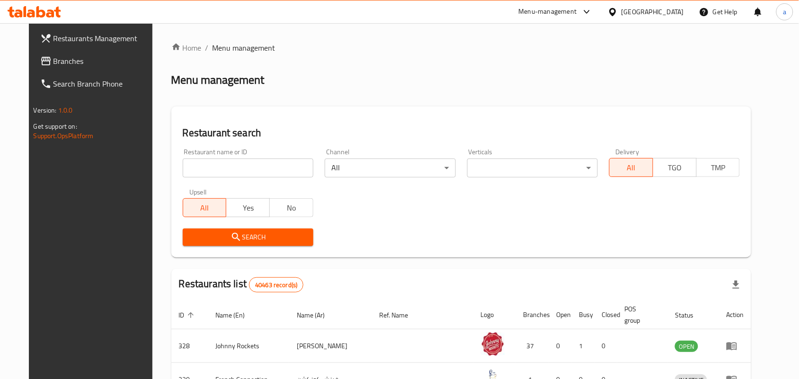
click at [214, 169] on input "search" at bounding box center [248, 168] width 131 height 19
paste input "697161"
type input "697161"
click button "Search" at bounding box center [248, 238] width 131 height 18
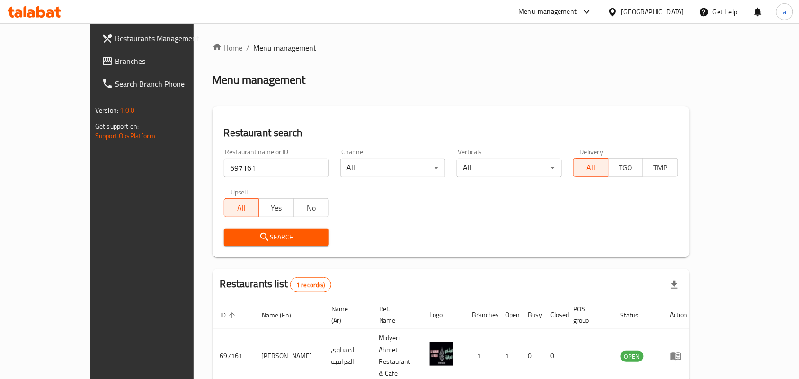
click at [115, 64] on span "Branches" at bounding box center [165, 60] width 101 height 11
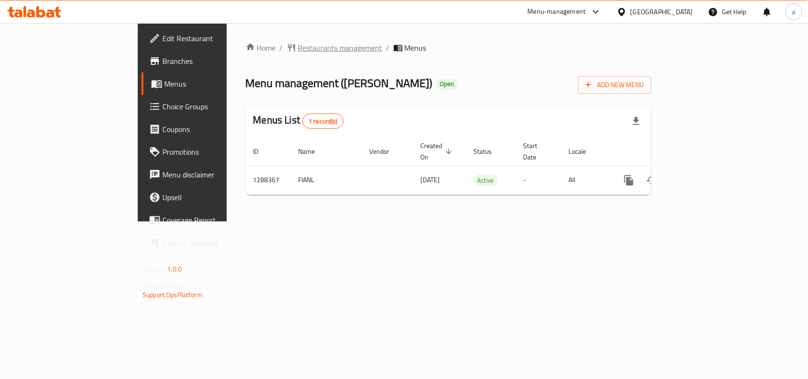
click at [298, 43] on span "Restaurants management" at bounding box center [340, 47] width 84 height 11
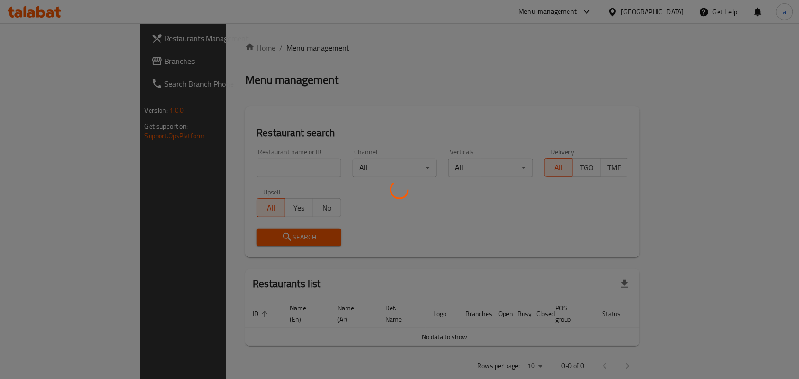
click at [216, 167] on div at bounding box center [399, 189] width 799 height 379
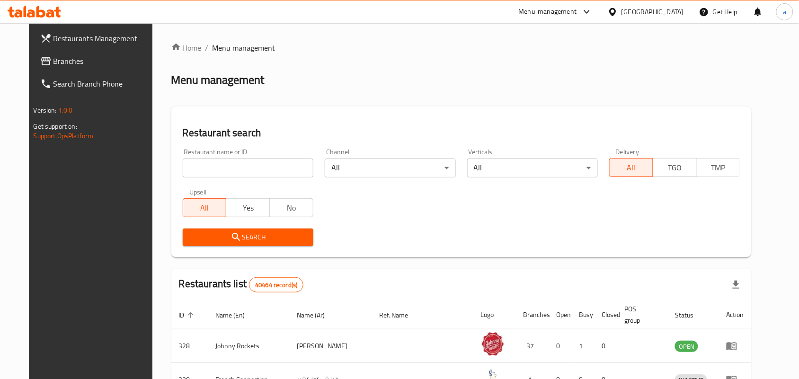
click at [216, 167] on input "search" at bounding box center [248, 168] width 131 height 19
paste input "697161"
type input "697161"
click button "Search" at bounding box center [248, 238] width 131 height 18
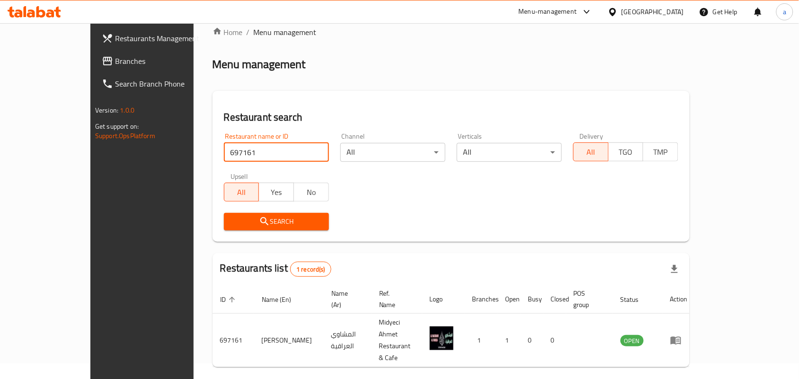
scroll to position [25, 0]
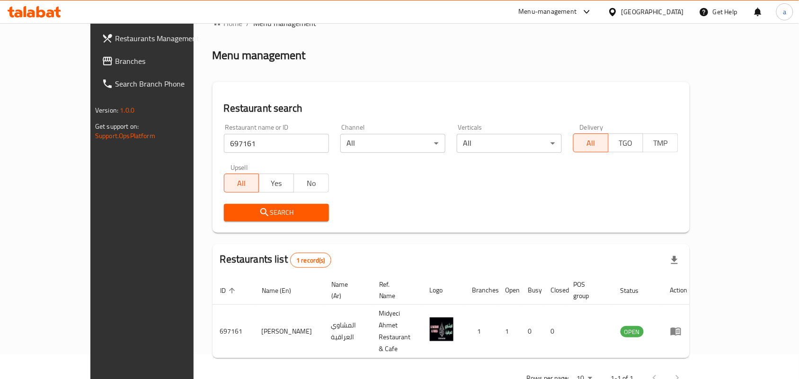
click at [94, 52] on link "Branches" at bounding box center [159, 61] width 130 height 23
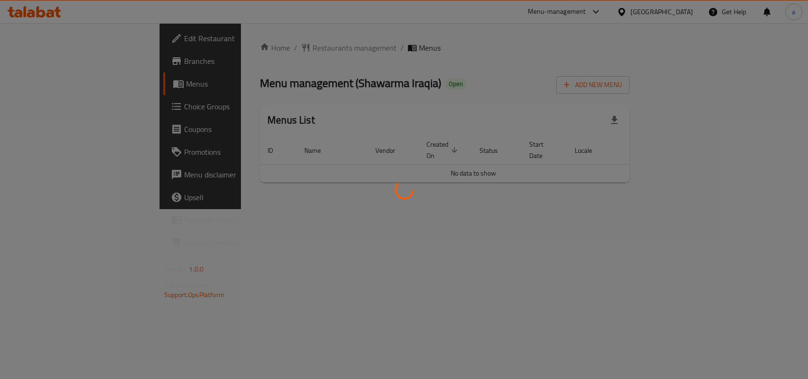
click at [259, 49] on div at bounding box center [404, 189] width 808 height 379
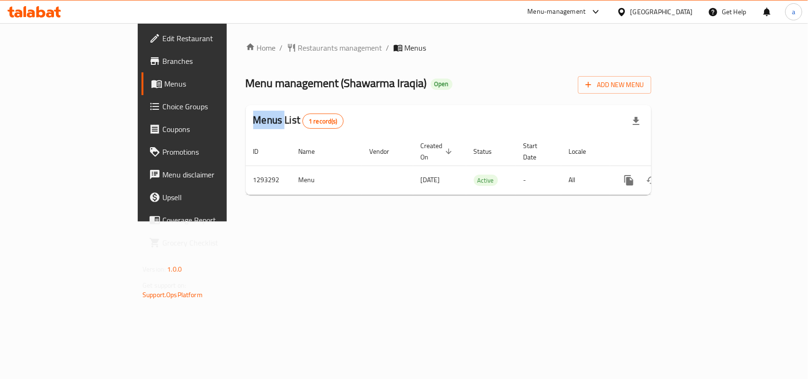
click at [259, 49] on div at bounding box center [404, 189] width 808 height 379
click at [298, 49] on span "Restaurants management" at bounding box center [340, 47] width 84 height 11
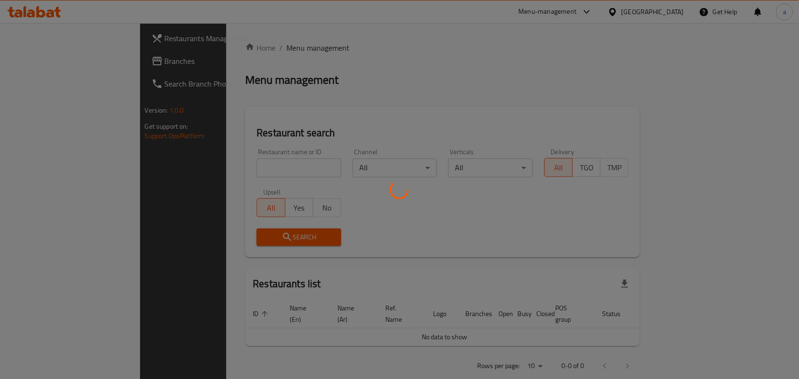
click at [231, 165] on div at bounding box center [399, 189] width 799 height 379
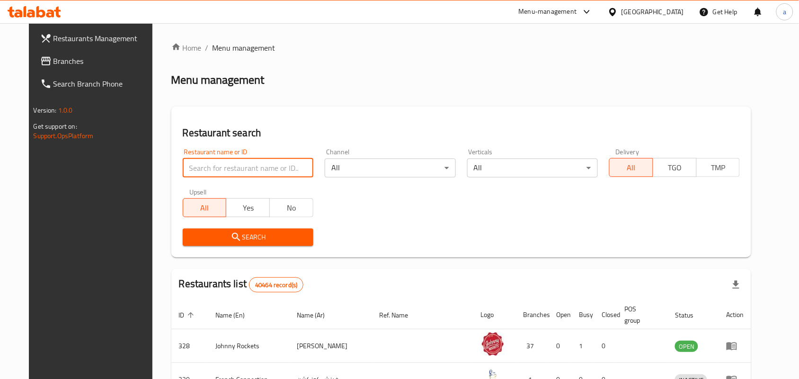
click at [231, 165] on input "search" at bounding box center [248, 168] width 131 height 19
paste input "699457"
type input "699457"
click button "Search" at bounding box center [248, 238] width 131 height 18
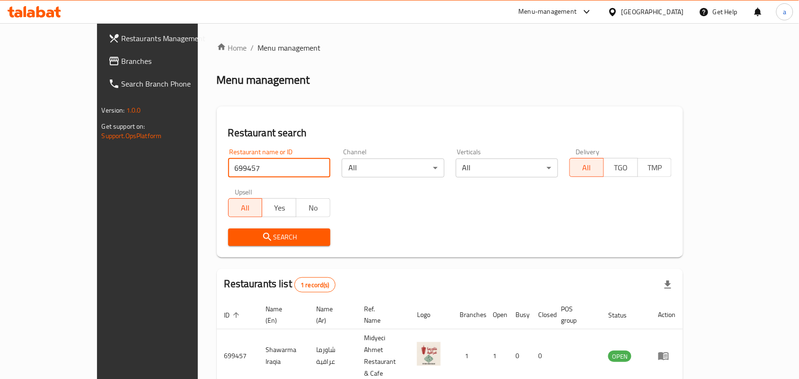
click at [649, 9] on div "[GEOGRAPHIC_DATA]" at bounding box center [653, 12] width 63 height 10
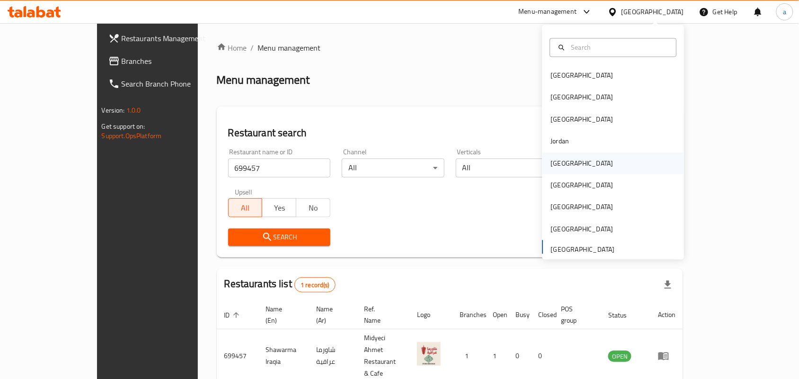
click at [566, 173] on div "[GEOGRAPHIC_DATA]" at bounding box center [583, 163] width 78 height 22
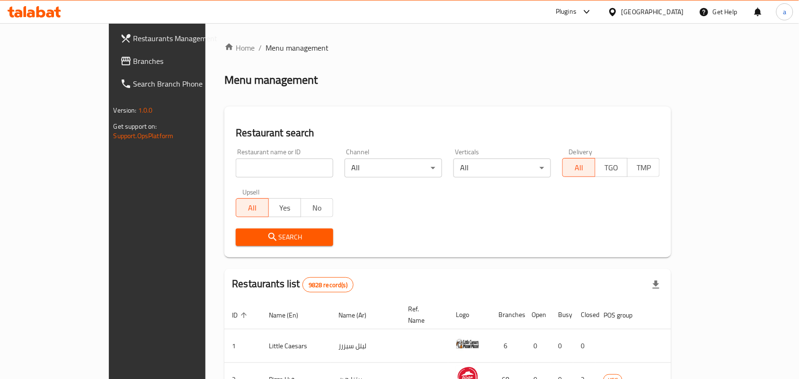
click at [134, 64] on span "Branches" at bounding box center [184, 60] width 101 height 11
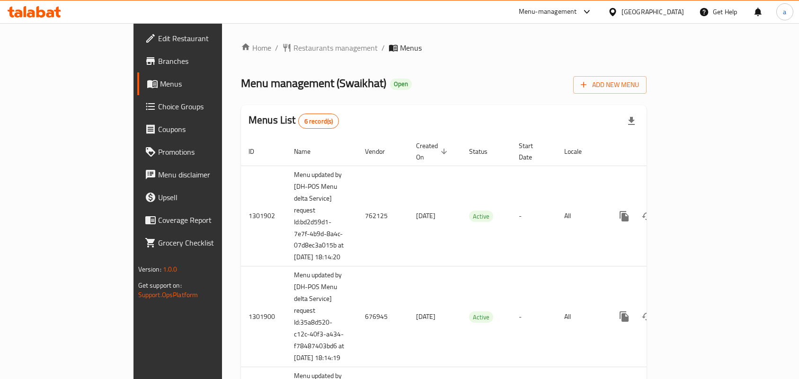
click at [294, 48] on span "Restaurants management" at bounding box center [336, 47] width 84 height 11
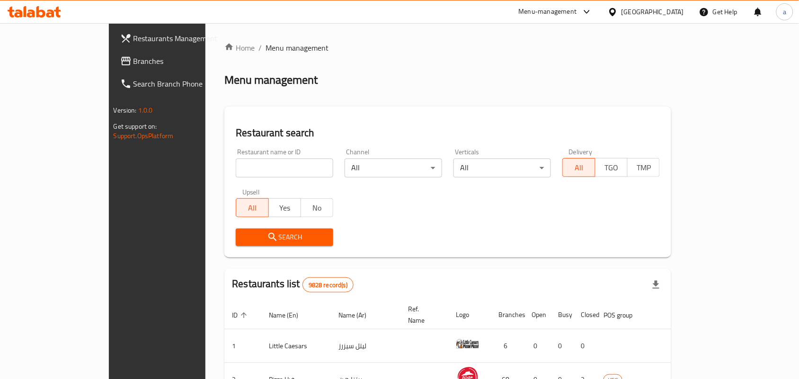
click at [270, 172] on input "search" at bounding box center [285, 168] width 98 height 19
paste input "643939"
type input "643939"
click button "Search" at bounding box center [285, 238] width 98 height 18
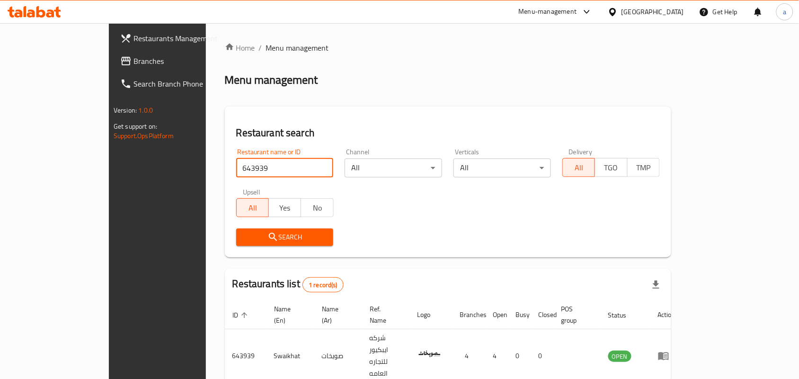
click at [666, 6] on div "Kuwait" at bounding box center [646, 11] width 91 height 23
click at [666, 9] on div "Kuwait" at bounding box center [653, 12] width 63 height 10
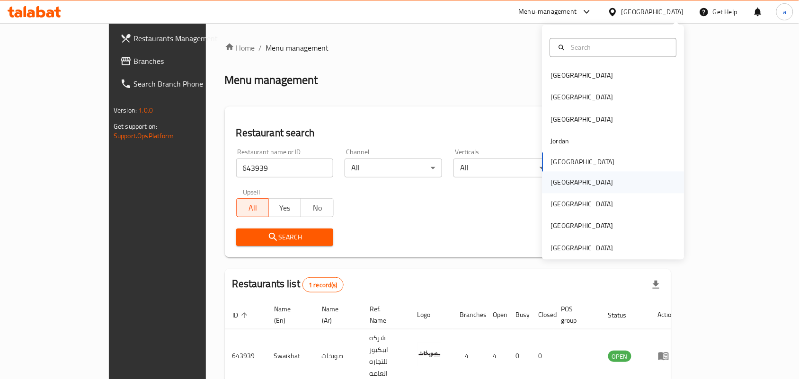
click at [558, 186] on div "[GEOGRAPHIC_DATA]" at bounding box center [582, 182] width 63 height 10
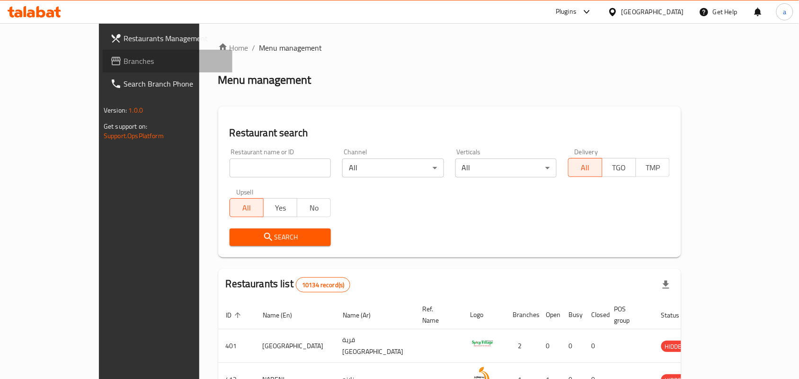
click at [124, 63] on span "Branches" at bounding box center [174, 60] width 101 height 11
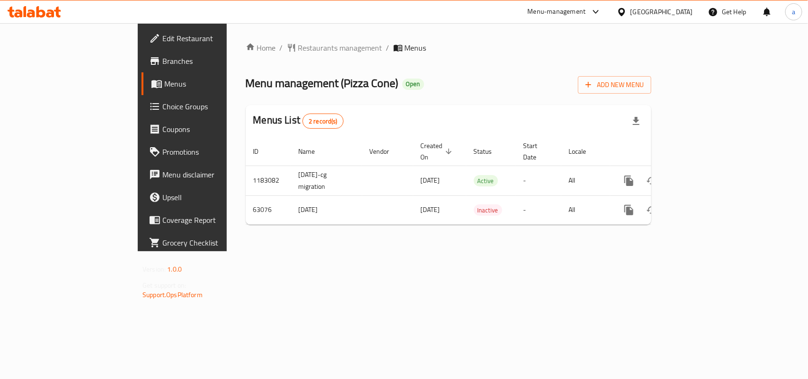
click at [359, 86] on div "Menu management ( Pizza Cone ) Open Add New Menu" at bounding box center [449, 82] width 406 height 21
click at [298, 43] on span "Restaurants management" at bounding box center [340, 47] width 84 height 11
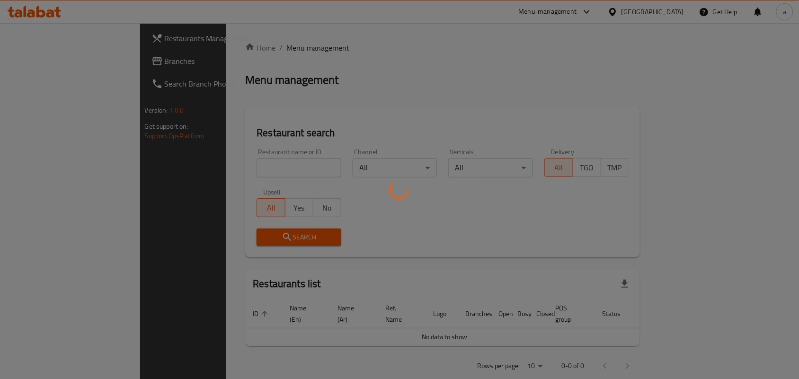
click at [236, 176] on div at bounding box center [399, 189] width 799 height 379
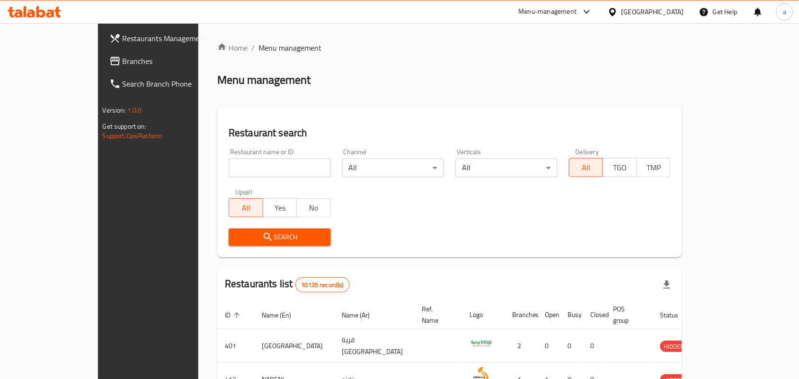
click at [233, 166] on input "search" at bounding box center [280, 168] width 102 height 19
paste input "600048"
type input "600048"
click button "Search" at bounding box center [280, 238] width 102 height 18
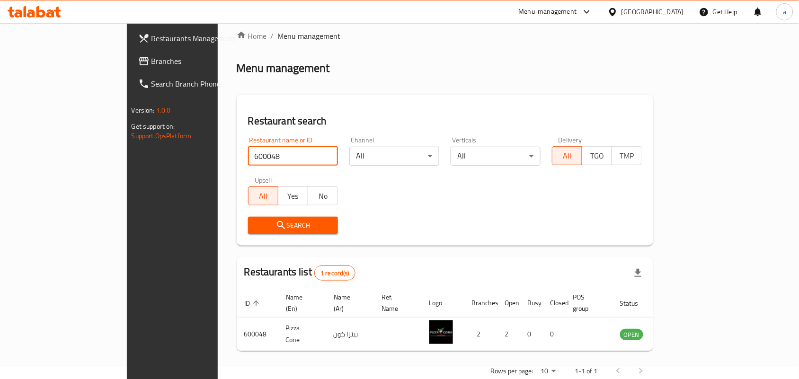
scroll to position [25, 0]
